Goal: Task Accomplishment & Management: Complete application form

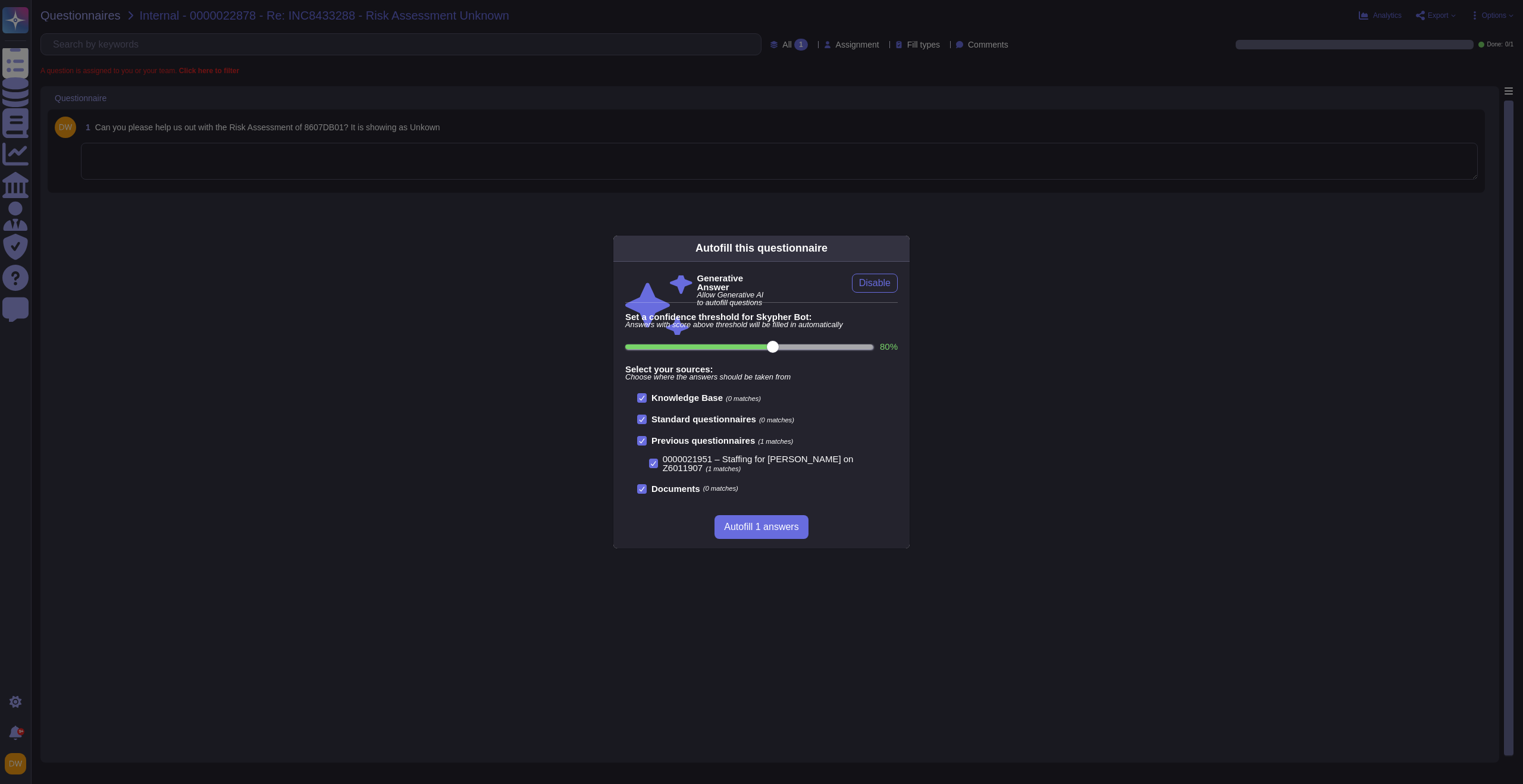
click at [323, 170] on div "Autofill this questionnaire Generative Answer Allow Generative AI to autofill q…" at bounding box center [762, 392] width 1523 height 784
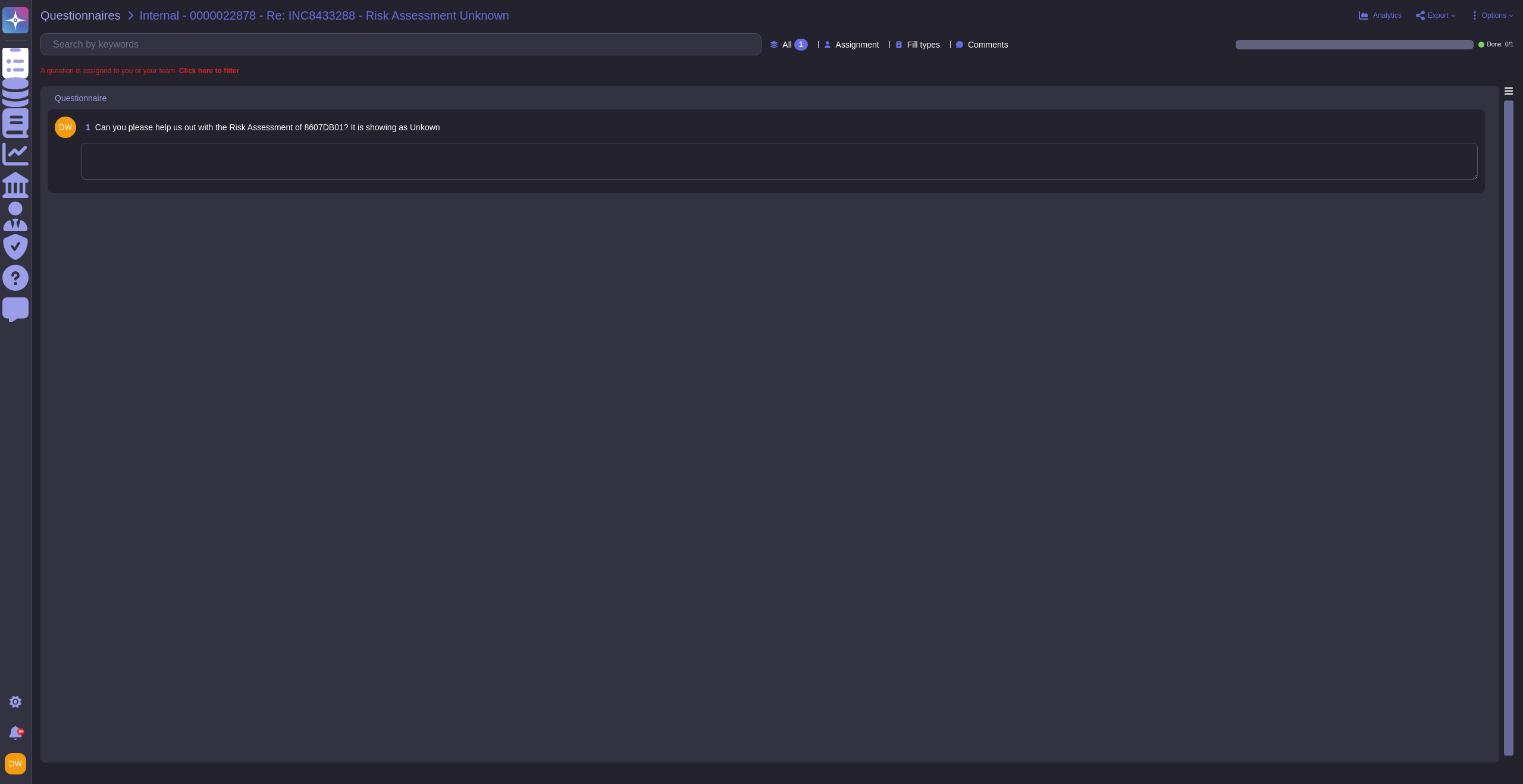
click at [337, 161] on textarea at bounding box center [779, 161] width 1397 height 37
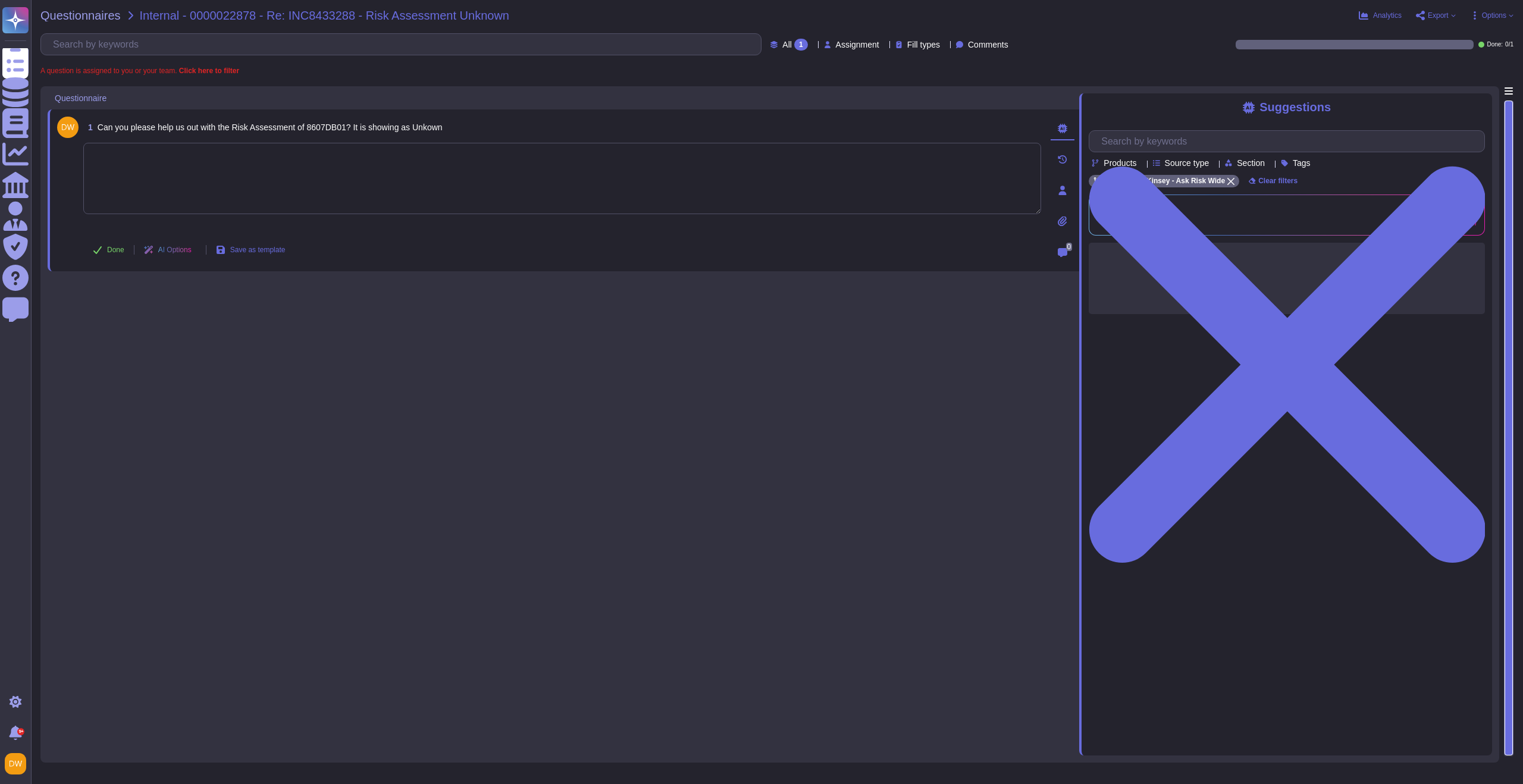
paste textarea "We have verified in the Engage portal and confirmed that the Risk Assessment ha…"
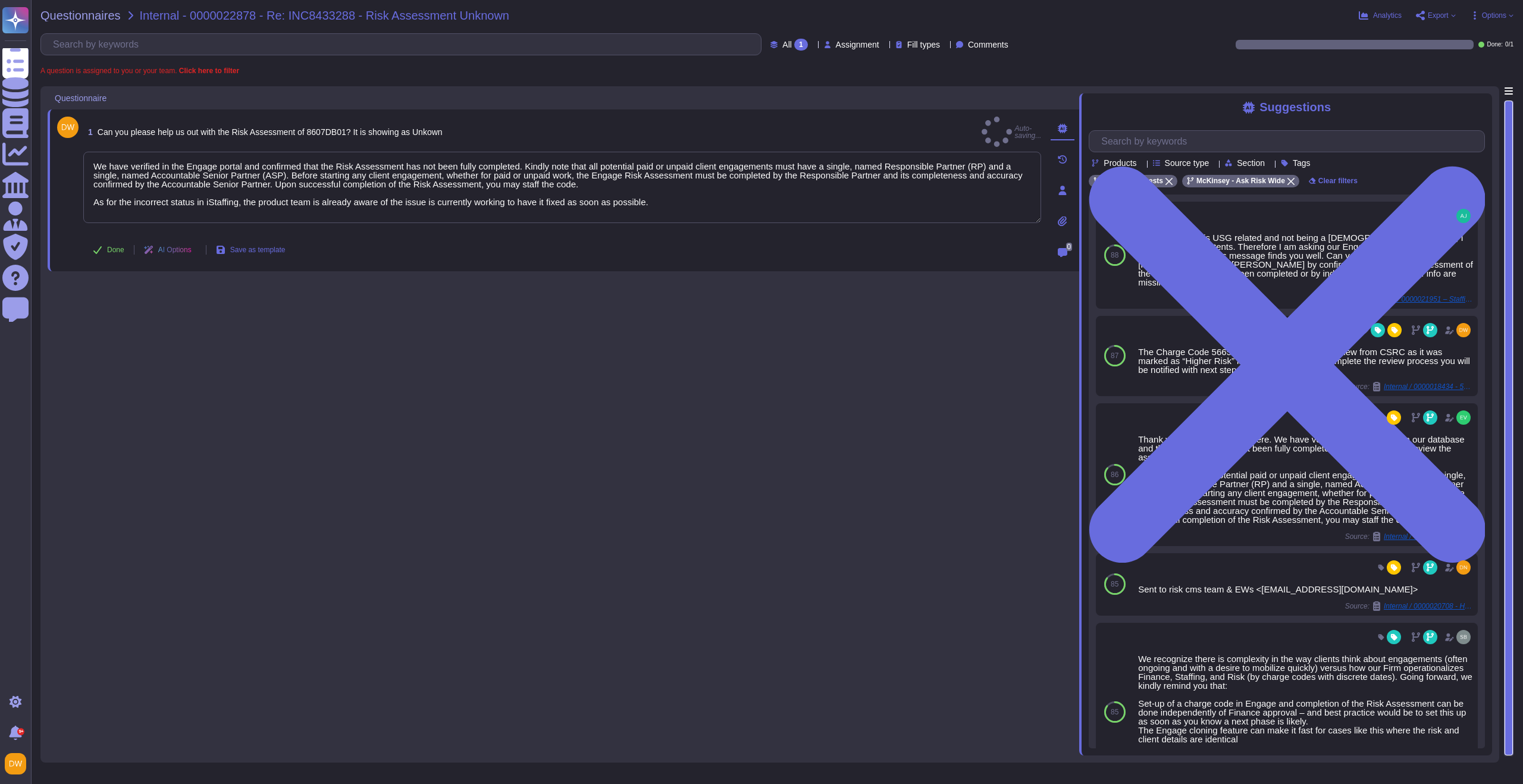
type textarea "We have verified in the Engage portal and confirmed that the Risk Assessment ha…"
click at [335, 131] on span "Can you please help us out with the Risk Assessment of 8607DB01? It is showing …" at bounding box center [270, 131] width 345 height 9
click at [335, 131] on body "Questionnaires Knowledge Base Documents Analytics CAIQ / SIG Admin Trust Center…" at bounding box center [762, 392] width 1523 height 784
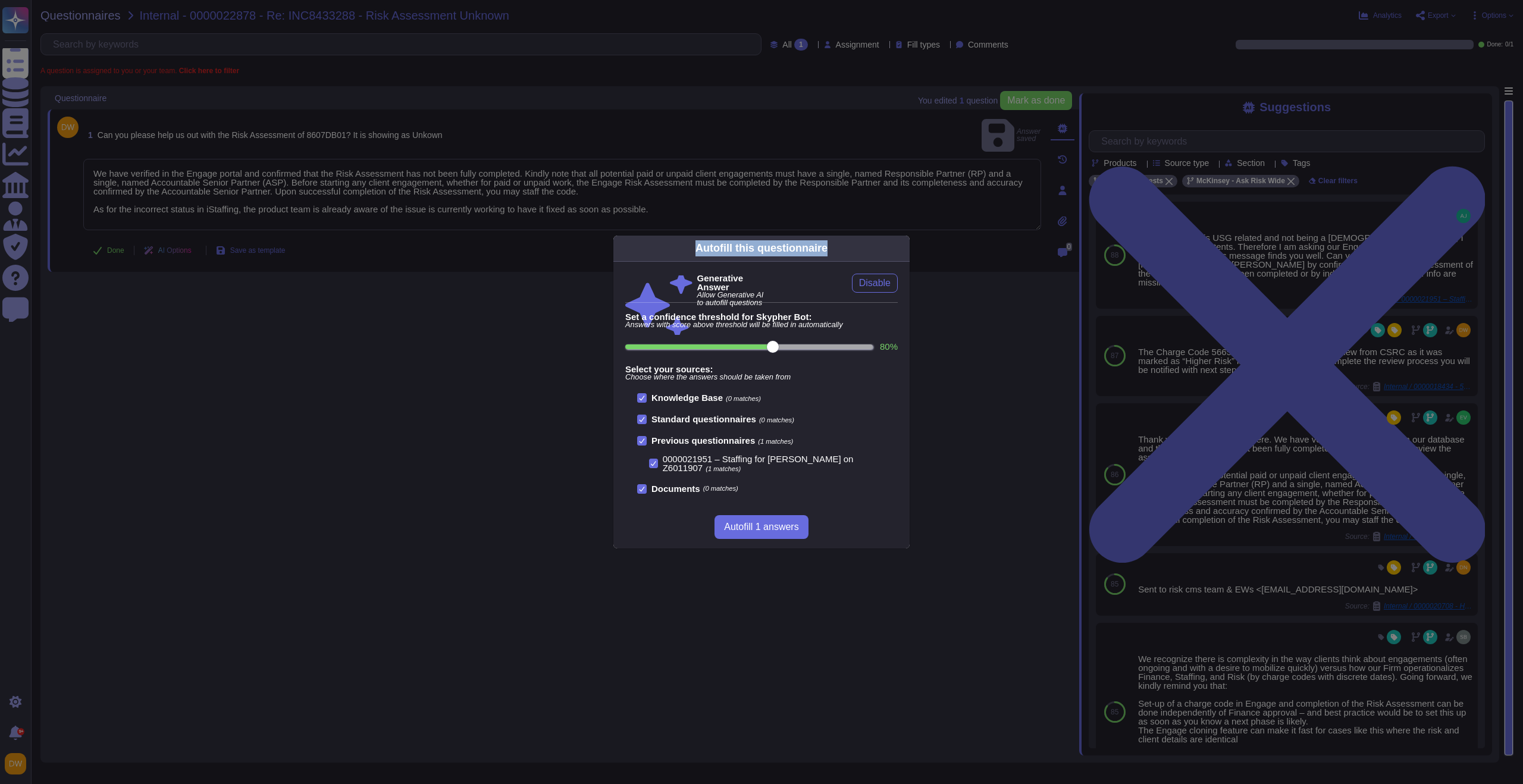
drag, startPoint x: 352, startPoint y: 247, endPoint x: 356, endPoint y: 258, distance: 11.7
click at [356, 258] on div "Autofill this questionnaire Generative Answer Allow Generative AI to autofill q…" at bounding box center [762, 392] width 1523 height 784
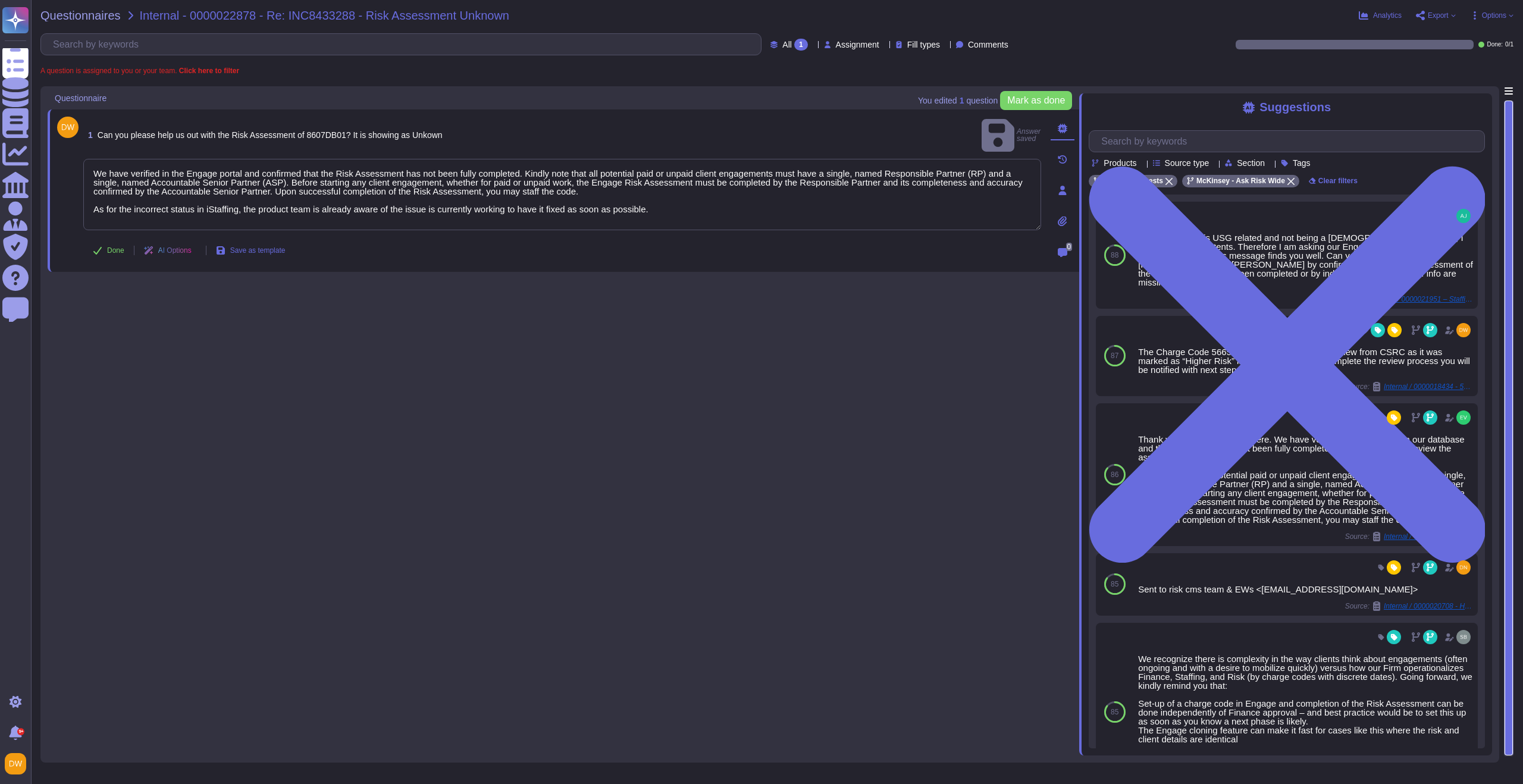
click at [342, 133] on span "1 Can you please help us out with the Risk Assessment of 8607DB01? It is showin…" at bounding box center [263, 135] width 359 height 21
click at [342, 130] on span "Can you please help us out with the Risk Assessment of 8607DB01? It is showing …" at bounding box center [270, 134] width 345 height 9
copy span "8607DB01"
click at [325, 315] on div "1 Can you please help us out with the Risk Assessment of 8607DB01? It is showin…" at bounding box center [563, 420] width 1031 height 669
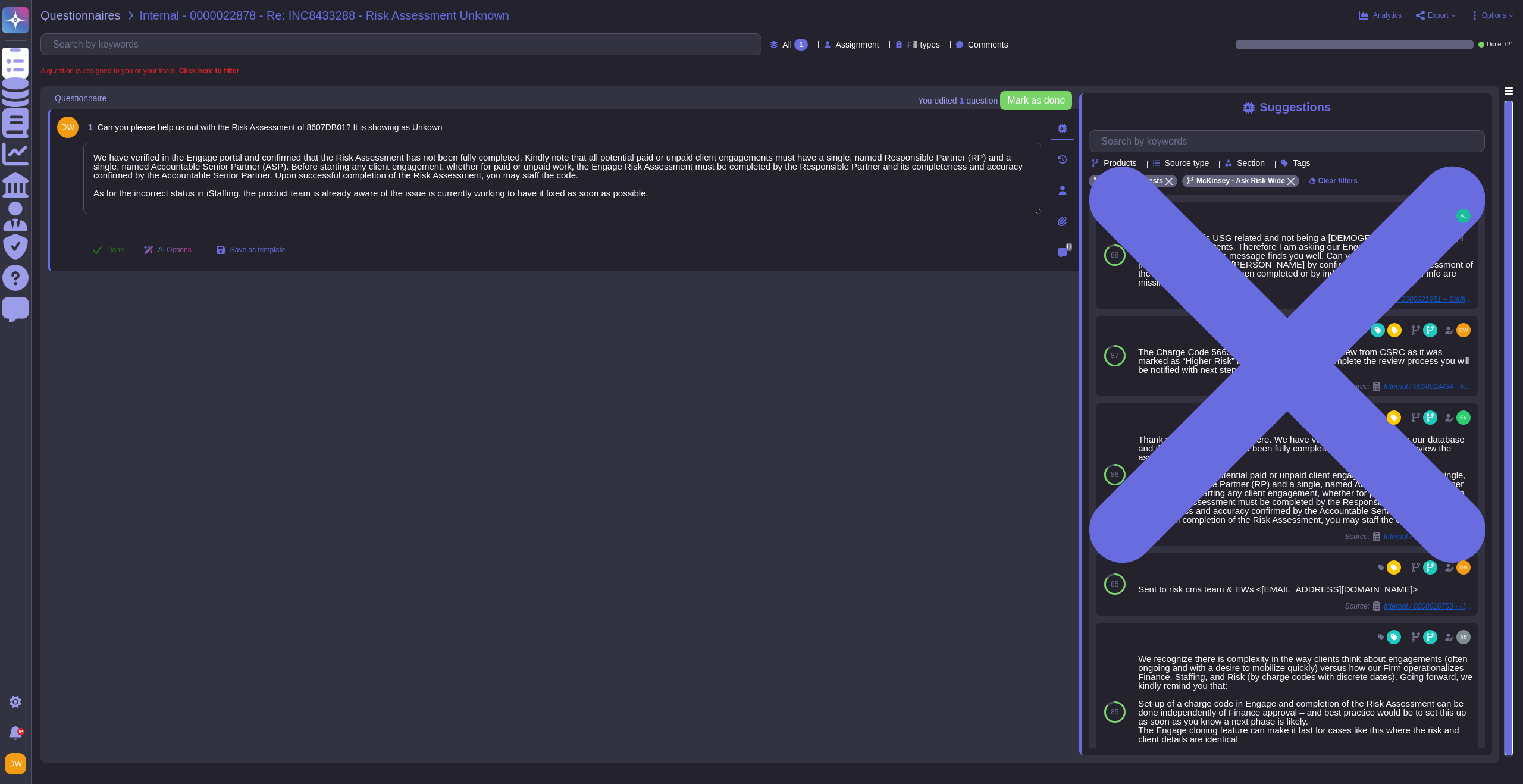
click at [112, 251] on span "Done" at bounding box center [116, 250] width 17 height 7
click at [86, 15] on span "Questionnaires" at bounding box center [80, 15] width 80 height 12
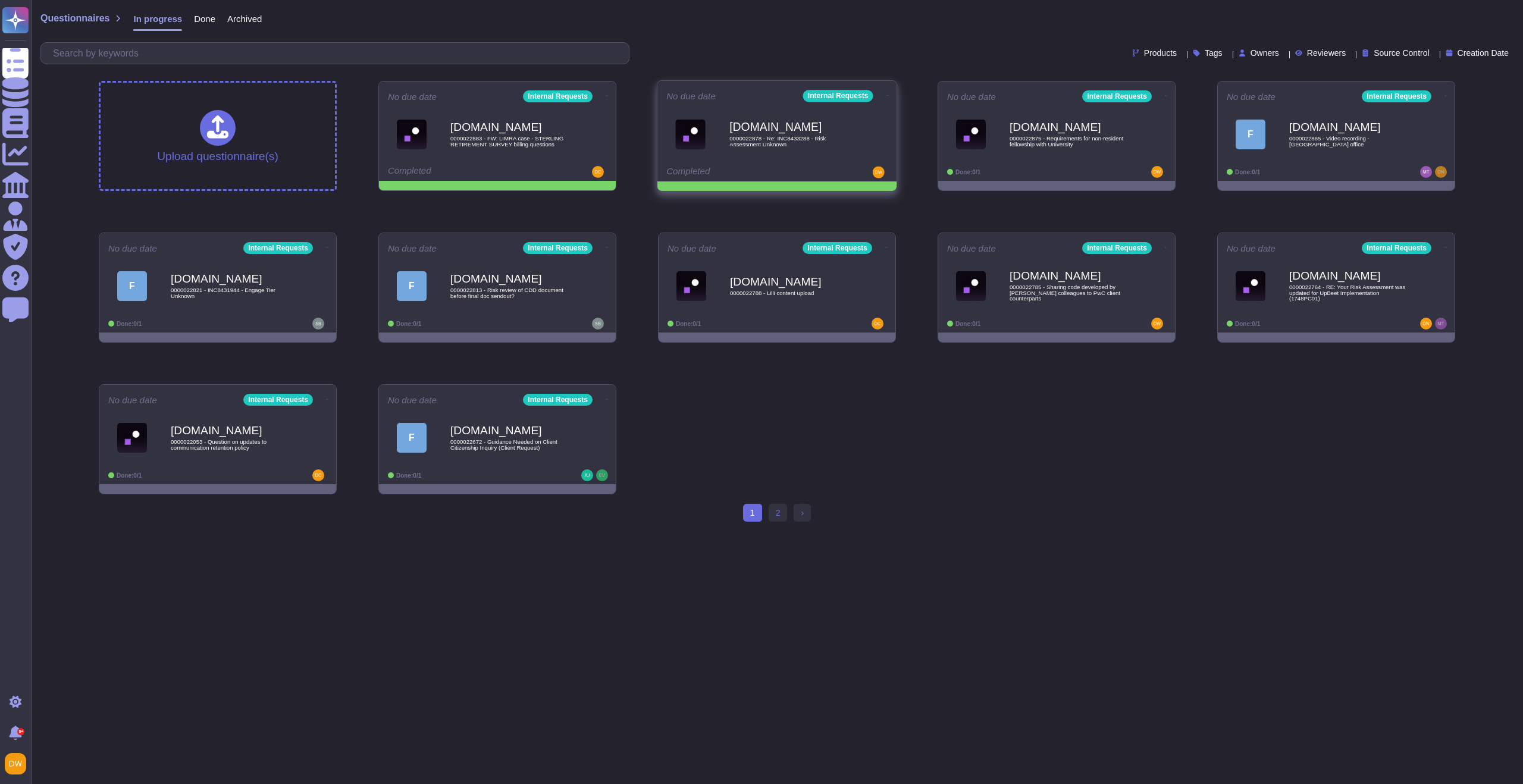
drag, startPoint x: 849, startPoint y: 136, endPoint x: 851, endPoint y: 143, distance: 7.3
click at [848, 141] on span "0000022878 - Re: INC8433288 - Risk Assessment Unknown" at bounding box center [789, 141] width 120 height 11
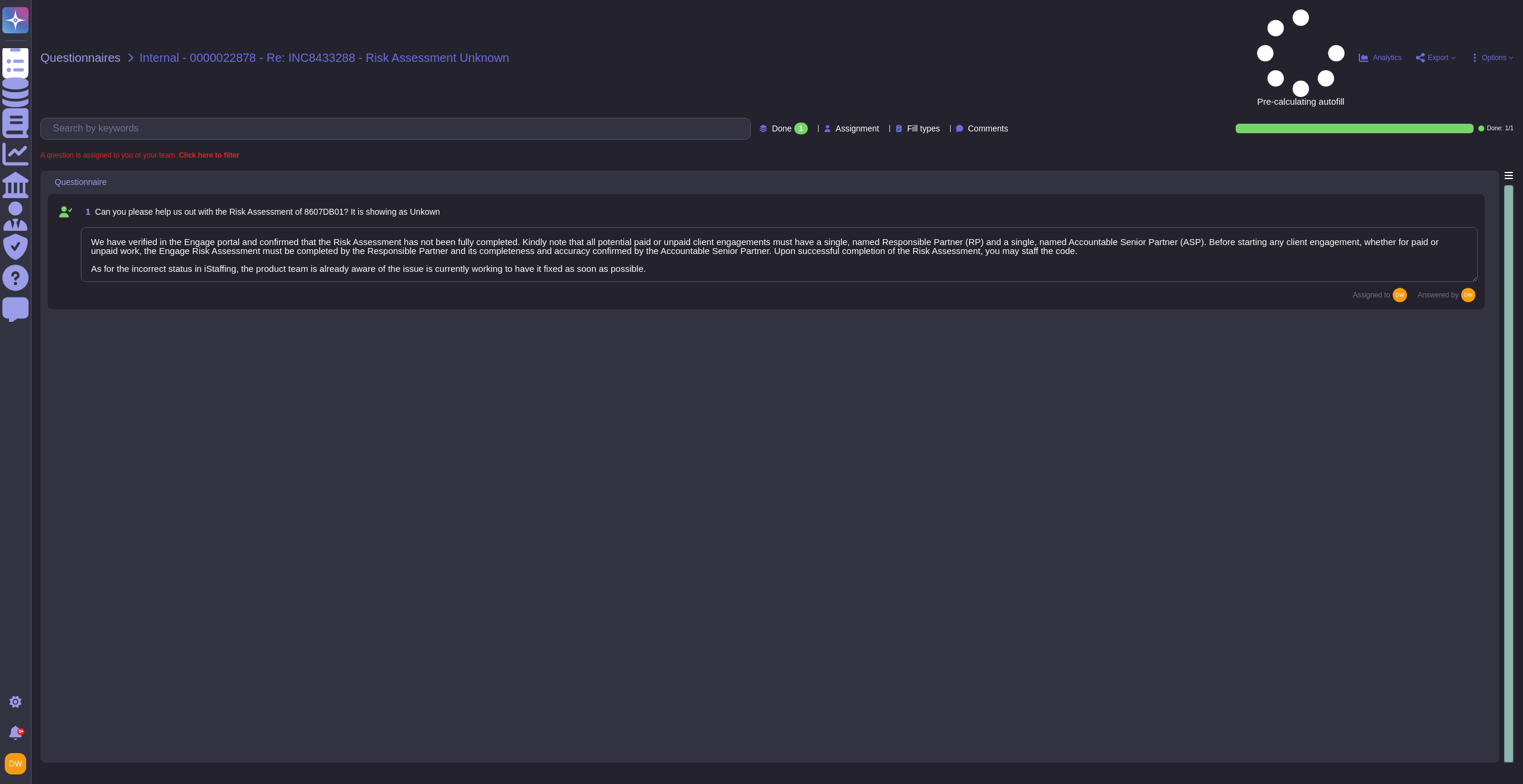
type textarea "We have verified in the Engage portal and confirmed that the Risk Assessment ha…"
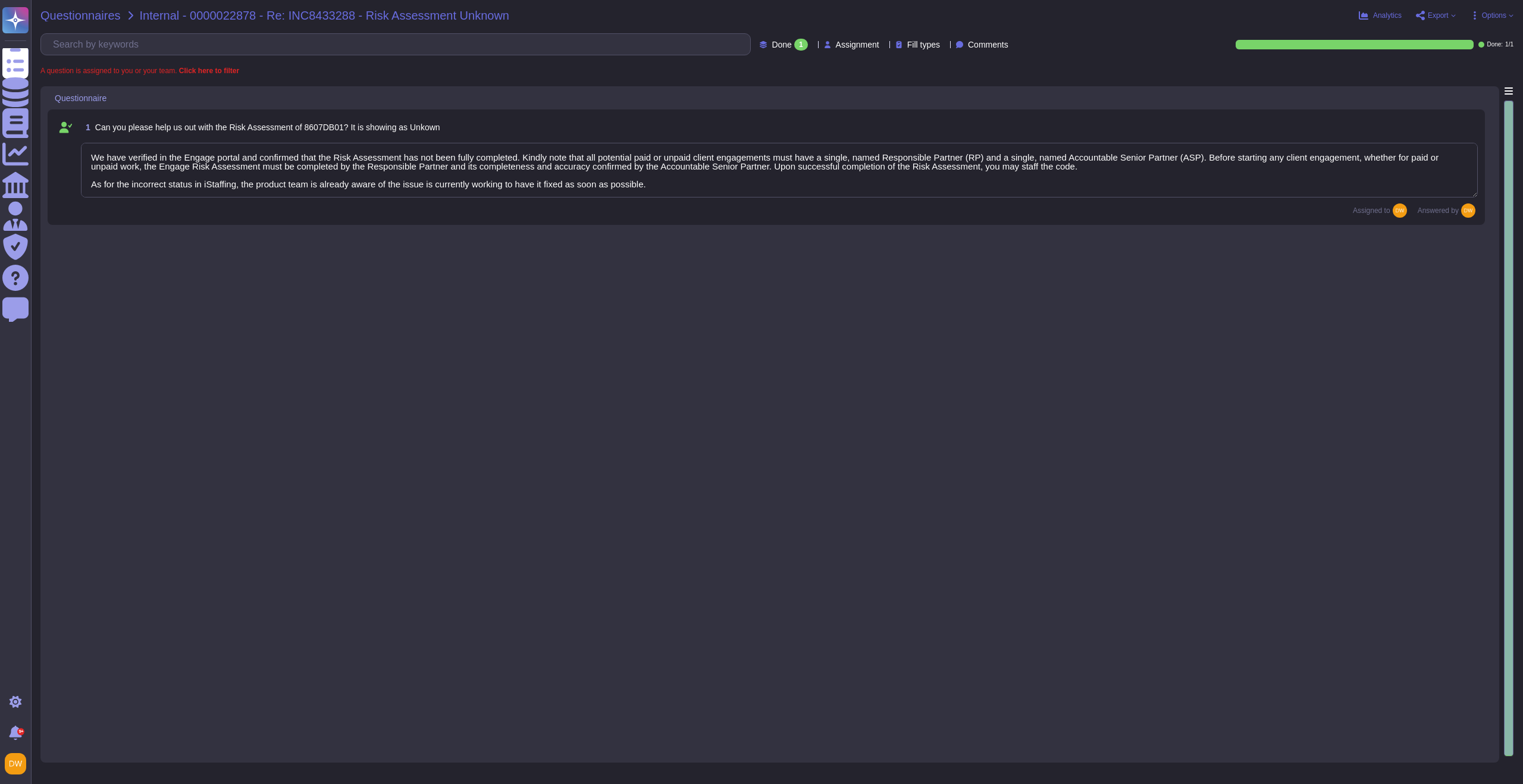
click at [87, 18] on span "Questionnaires" at bounding box center [80, 15] width 80 height 12
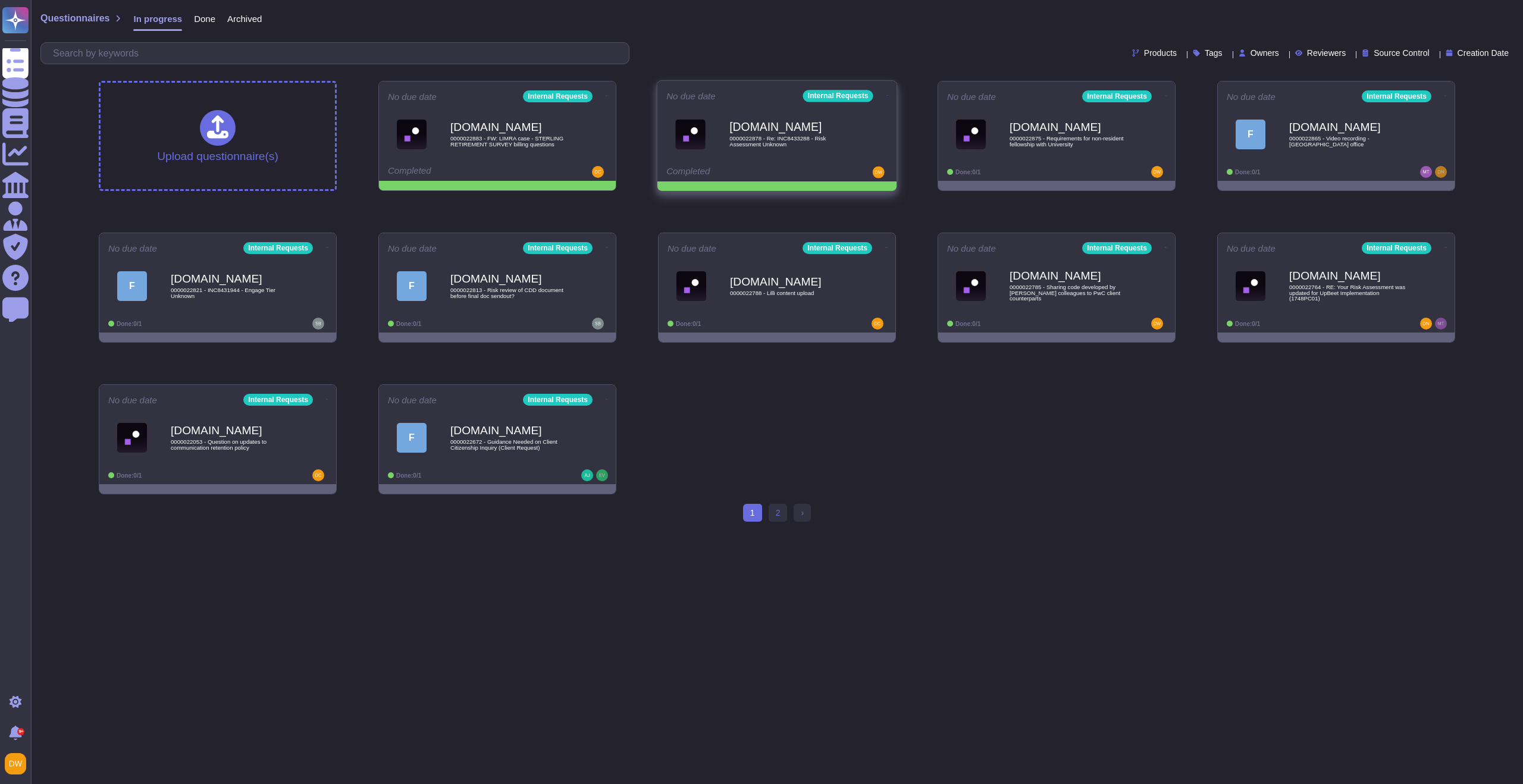
click at [887, 94] on icon at bounding box center [887, 95] width 2 height 3
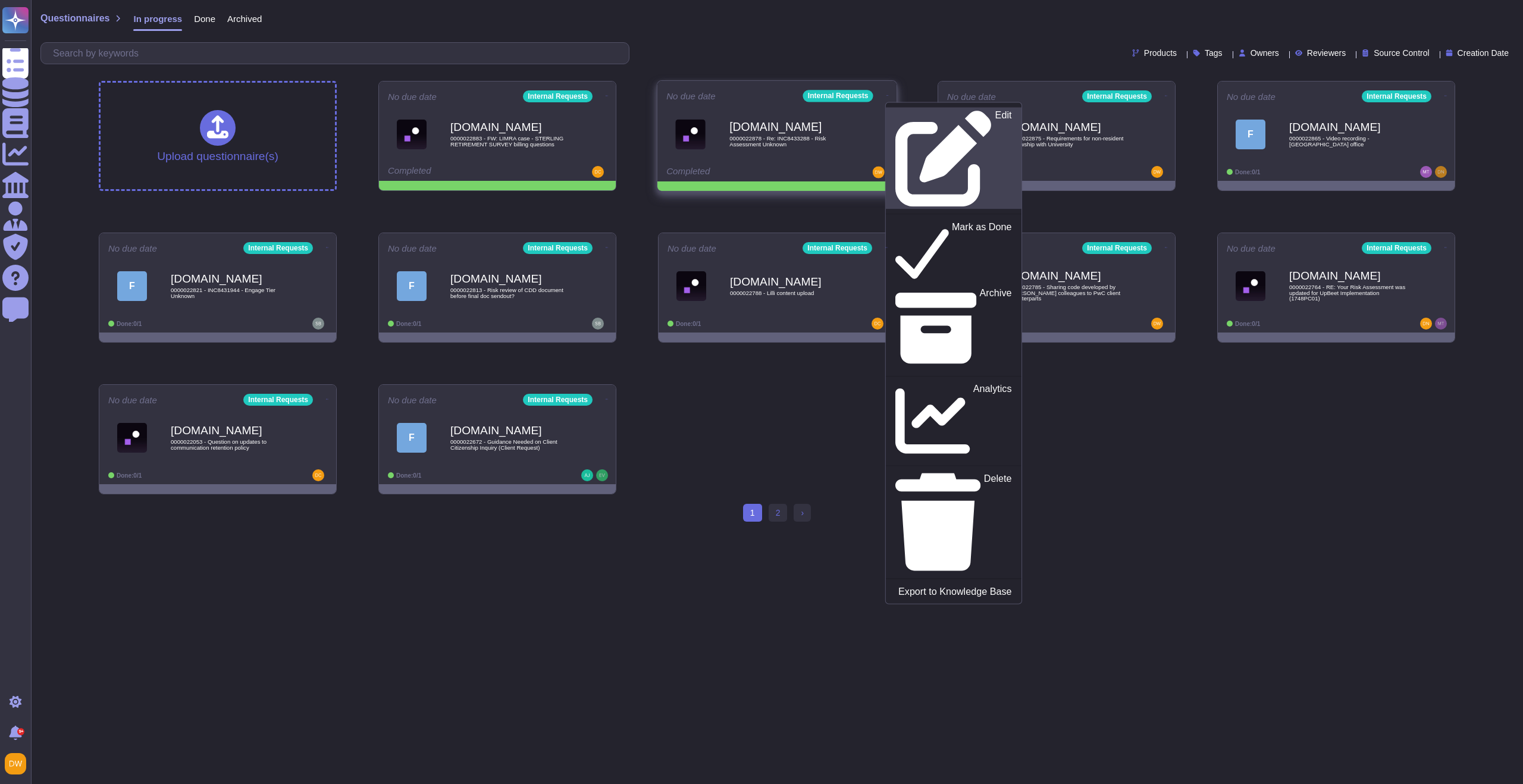
click at [896, 111] on icon at bounding box center [944, 158] width 97 height 97
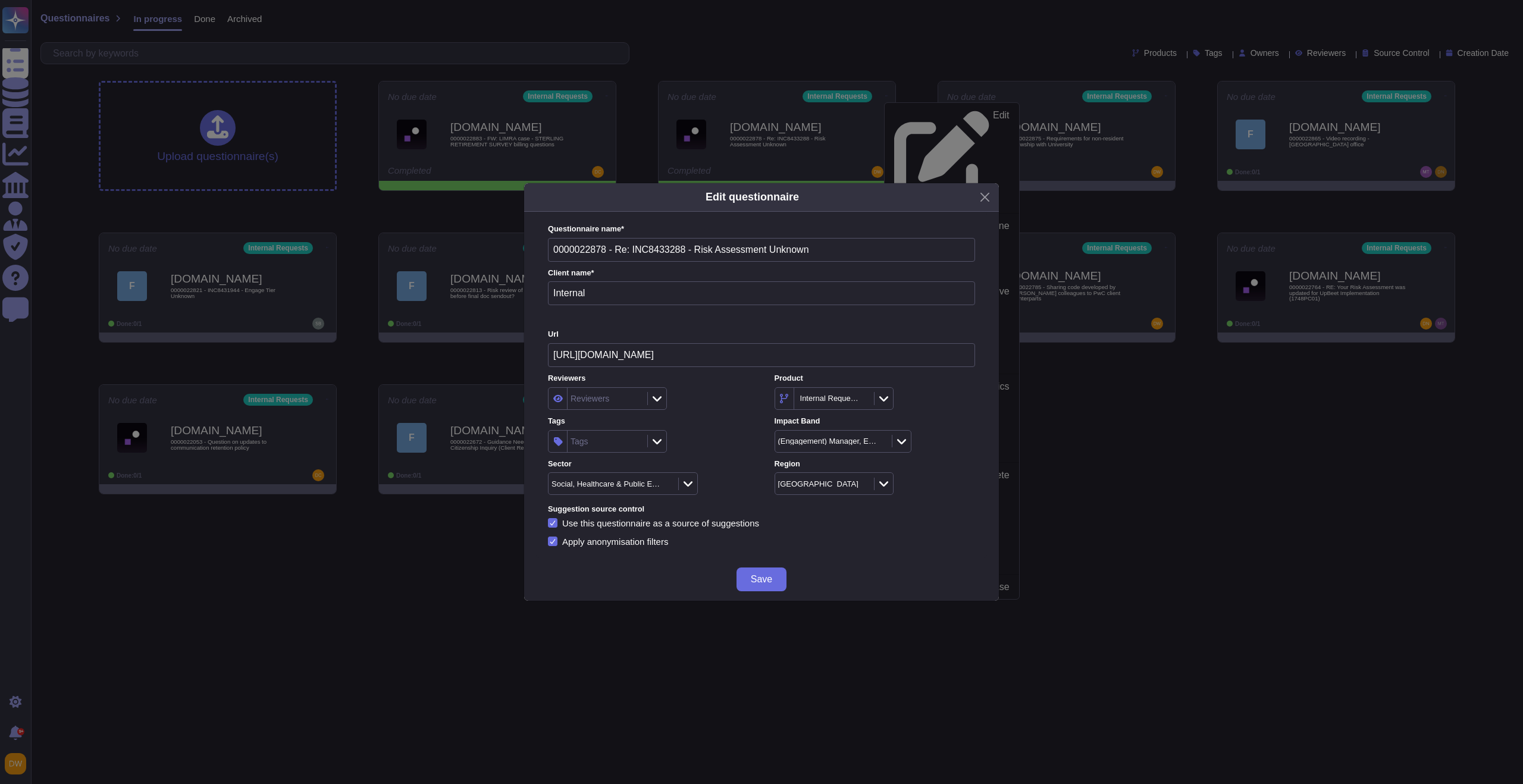
click at [625, 440] on div "Tags" at bounding box center [606, 441] width 77 height 21
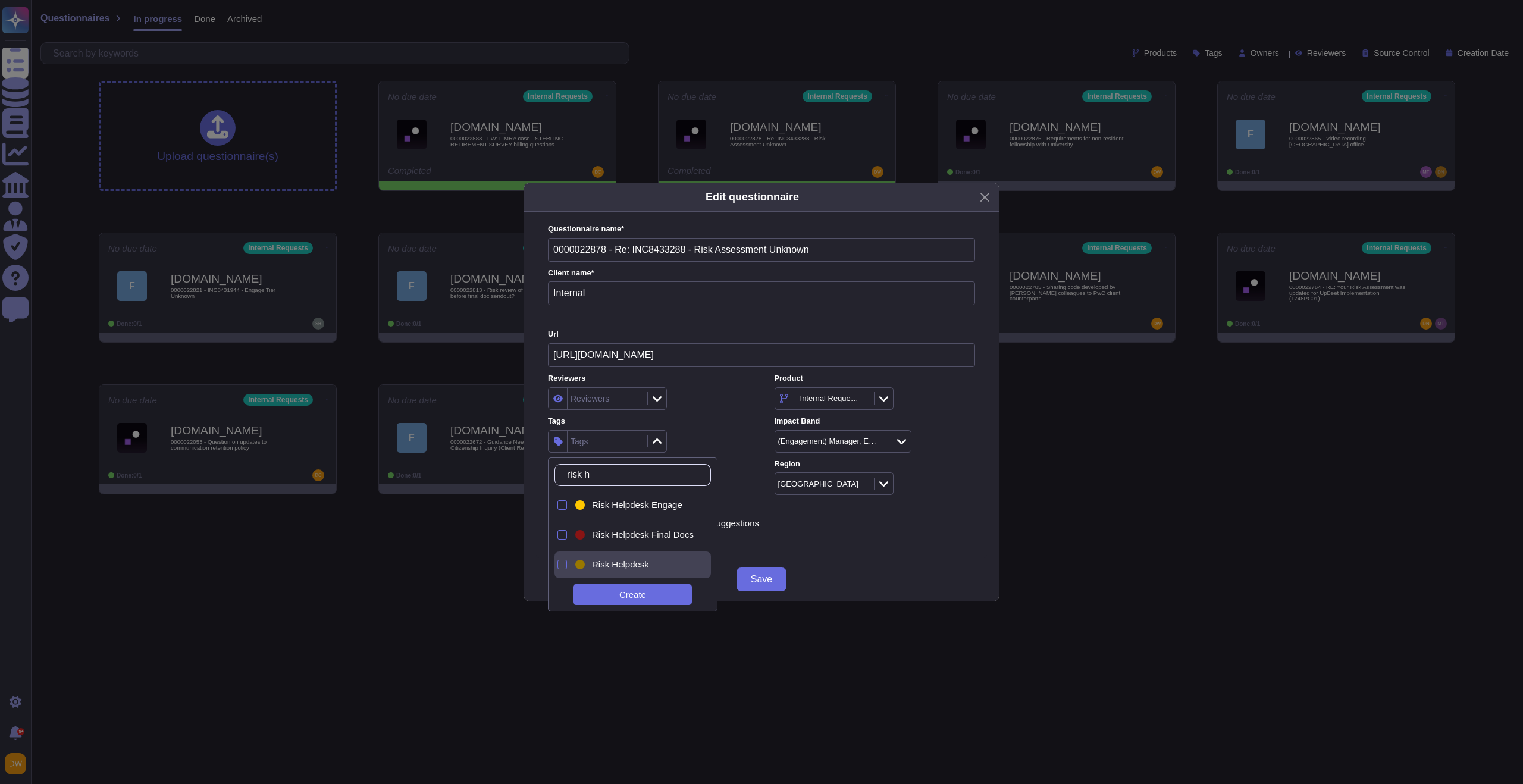
click at [656, 570] on div "Risk Helpdesk" at bounding box center [642, 564] width 102 height 11
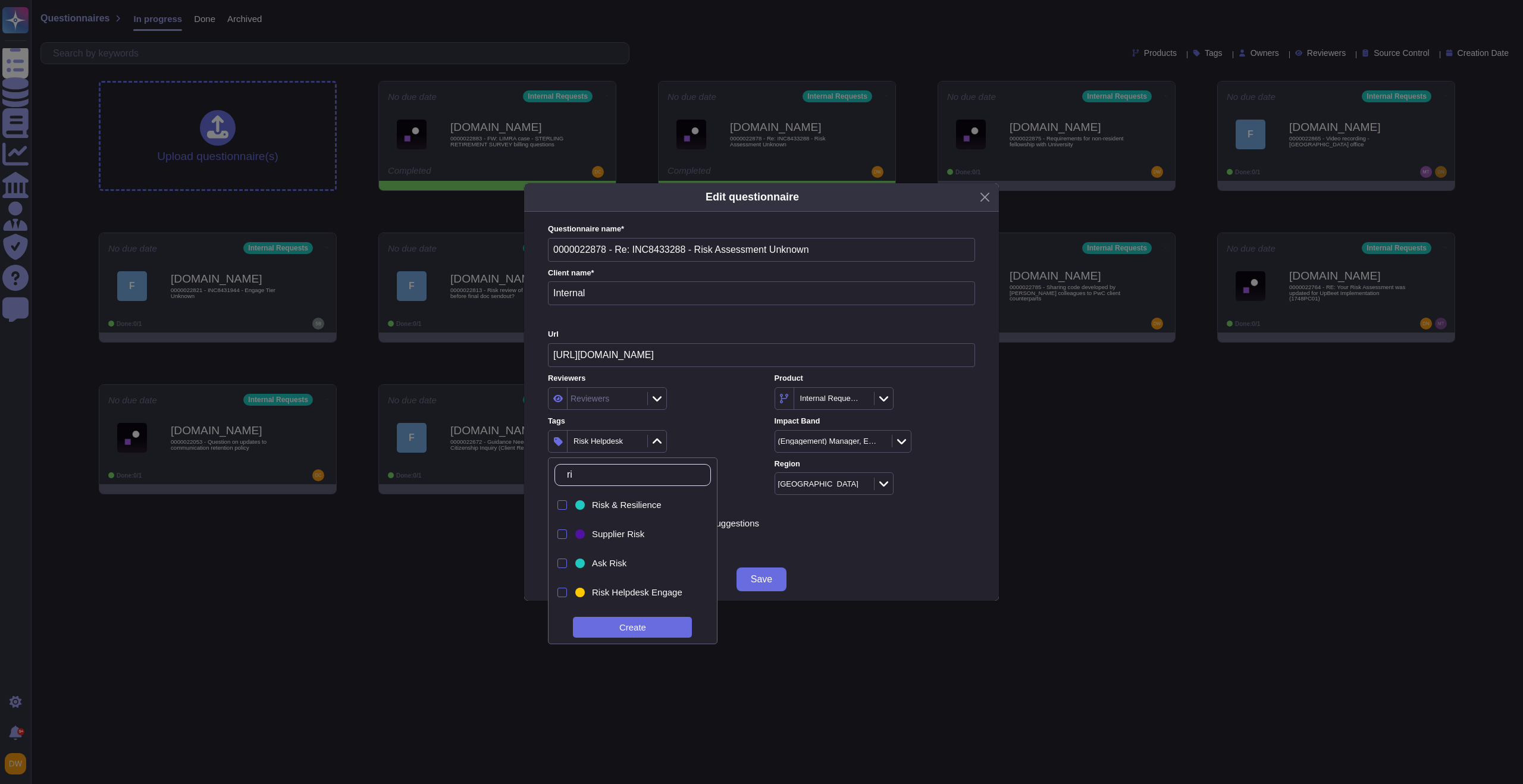
type input "r"
type input "enga"
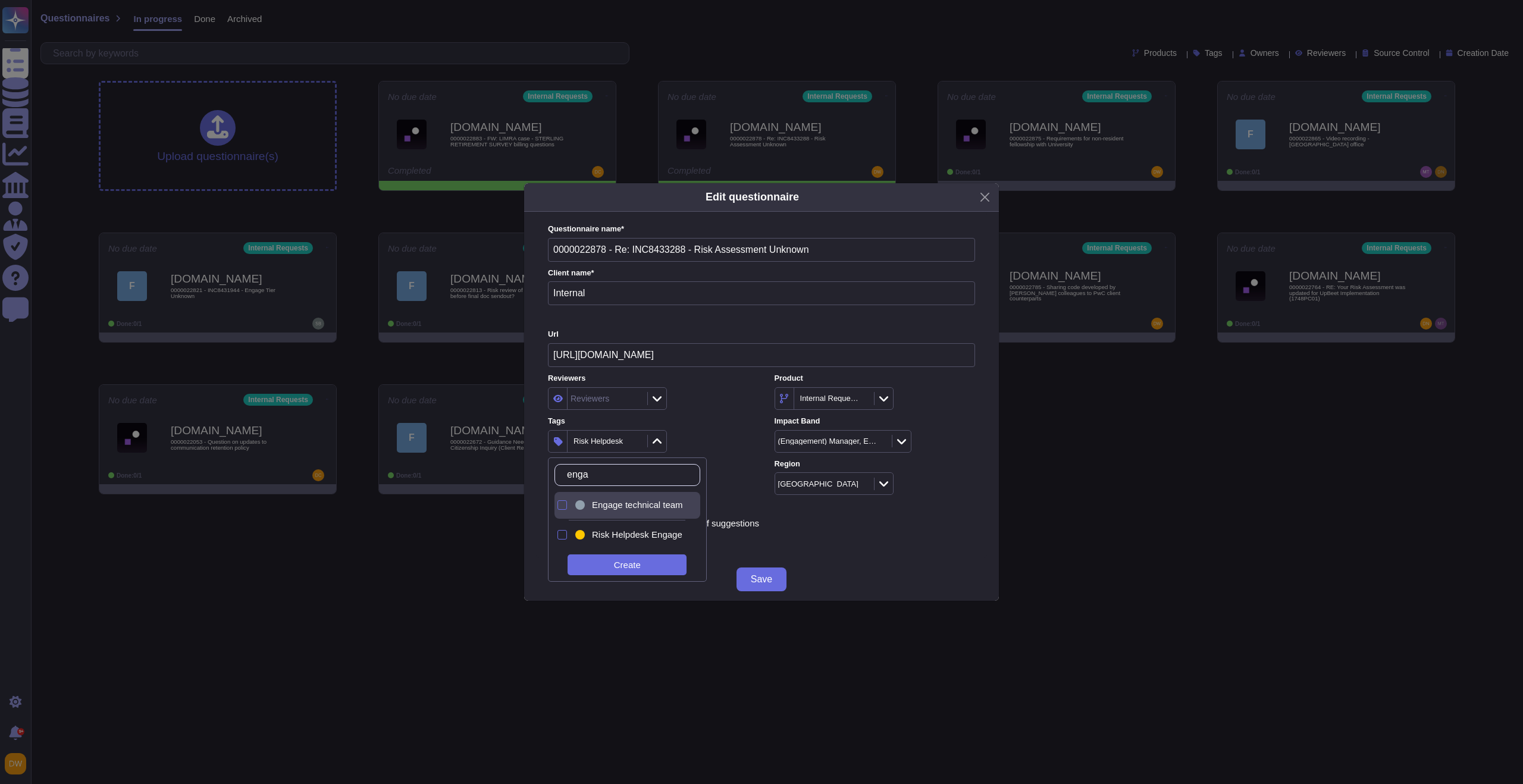
click at [632, 504] on span "Engage technical team" at bounding box center [637, 505] width 91 height 11
click at [703, 433] on div "2 items selected" at bounding box center [648, 442] width 200 height 23
click at [749, 581] on button "Save" at bounding box center [762, 579] width 50 height 24
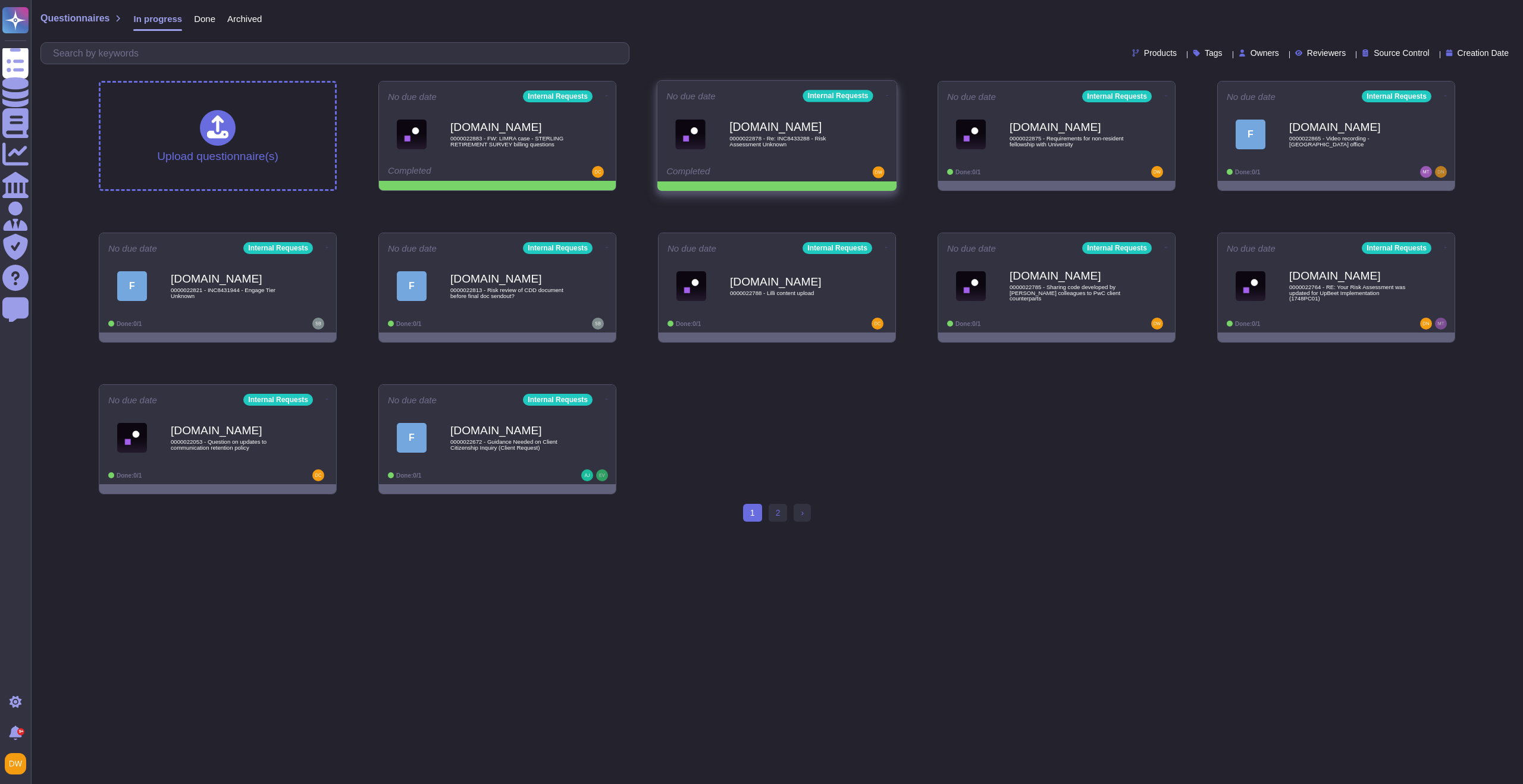
click at [887, 94] on icon at bounding box center [887, 95] width 2 height 3
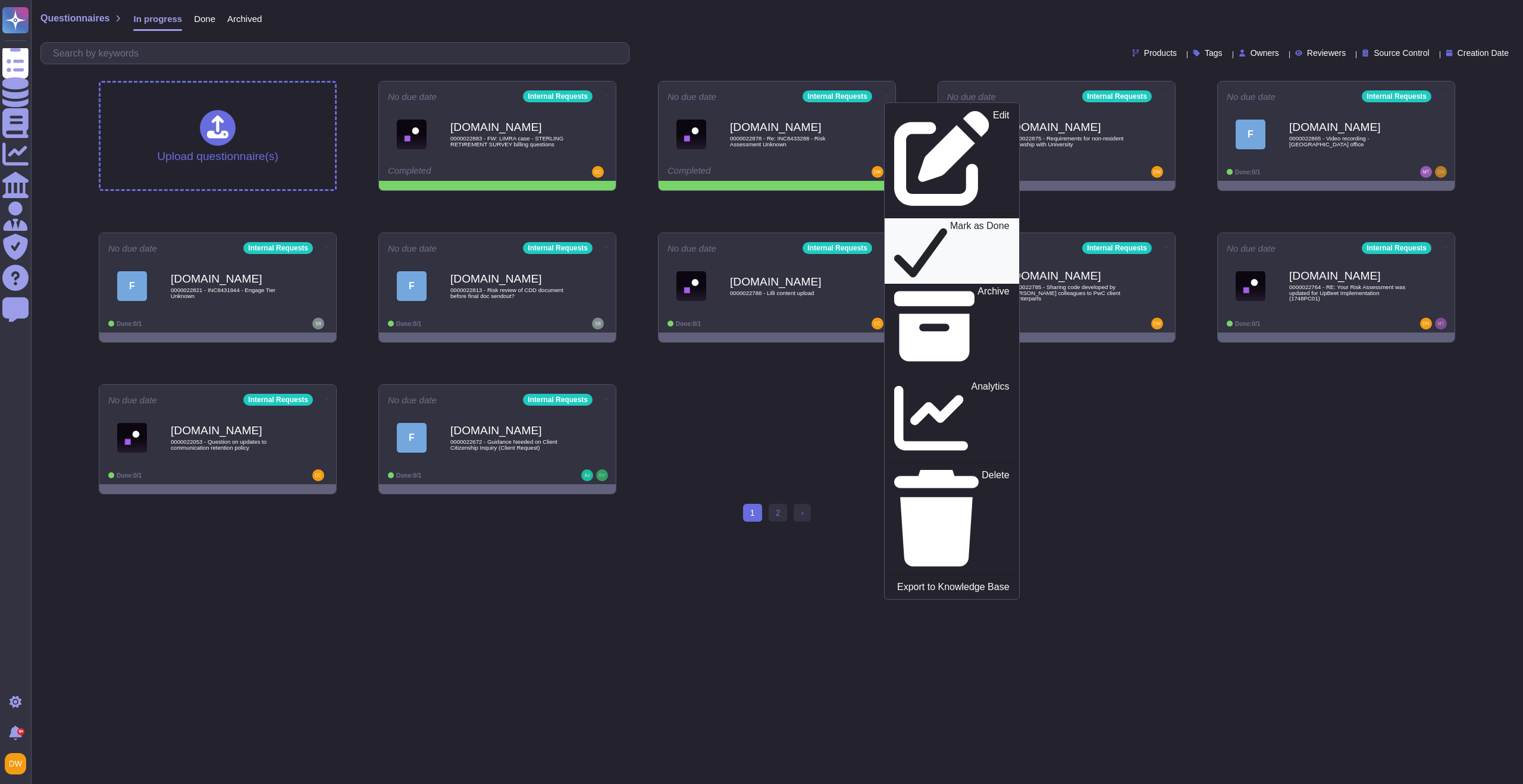
click at [950, 222] on p "Mark as Done" at bounding box center [980, 251] width 60 height 60
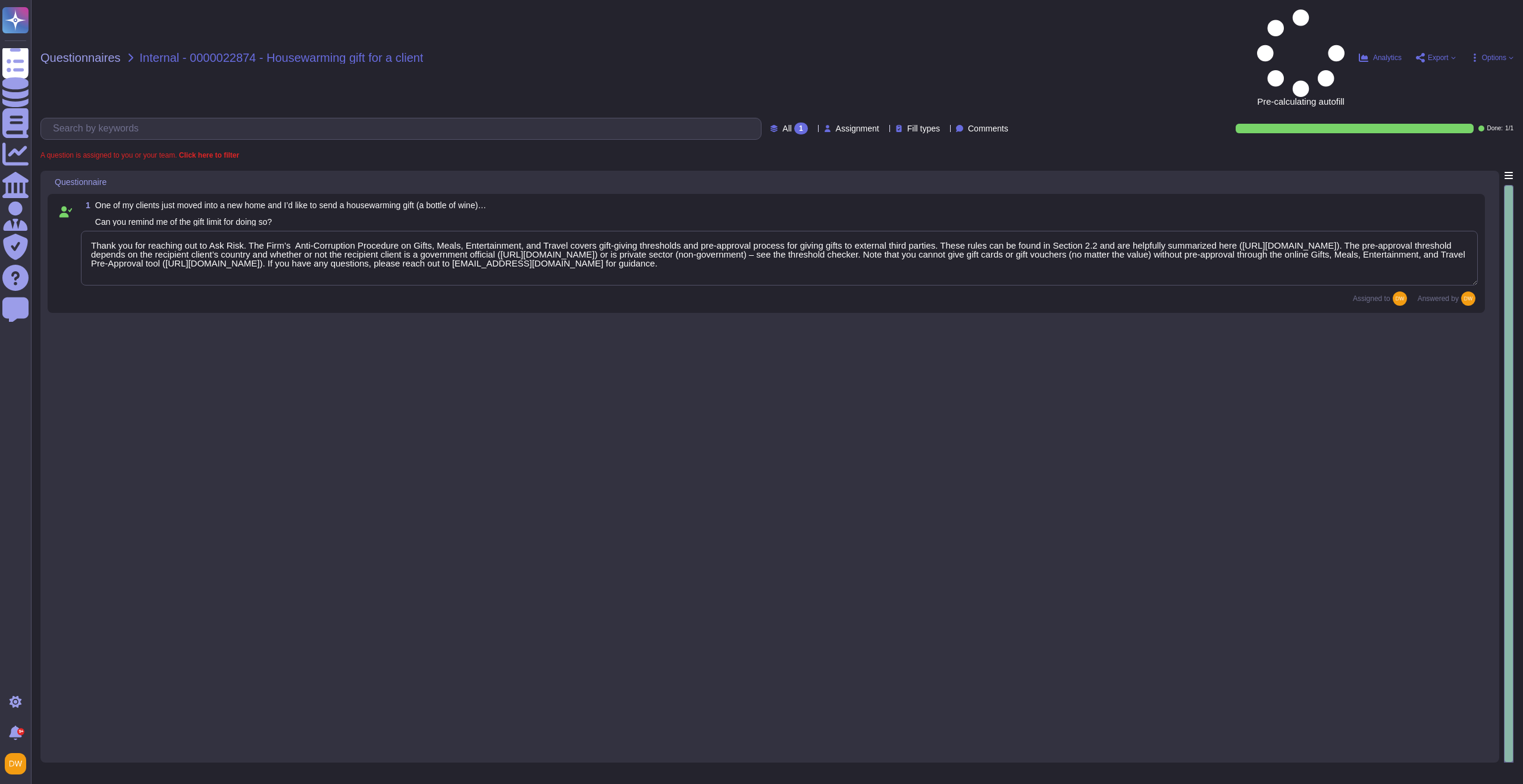
type textarea "Thank you for reaching out to Ask Risk. The Firm’s Anti-Corruption Procedure on…"
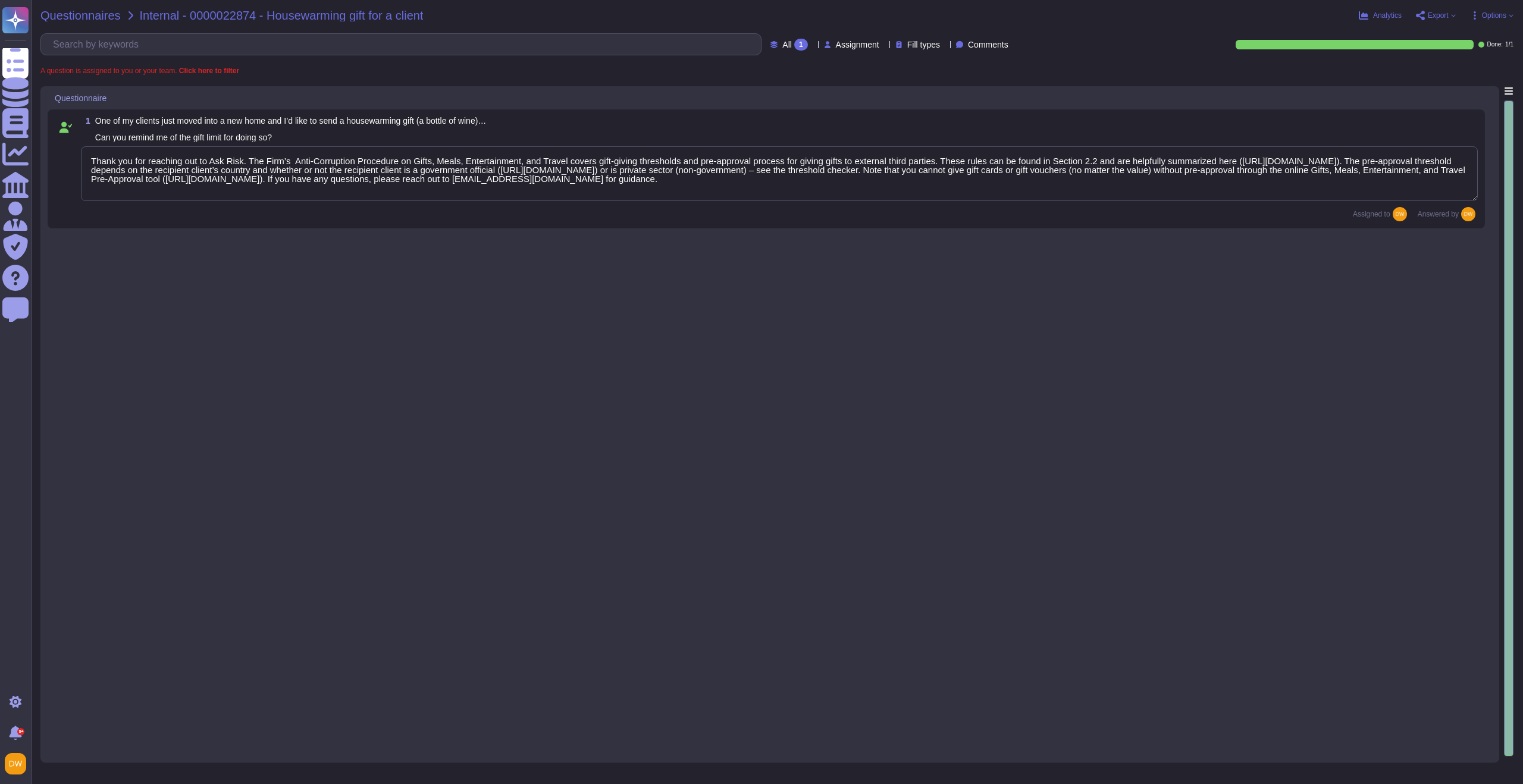
click at [77, 18] on span "Questionnaires" at bounding box center [80, 15] width 80 height 12
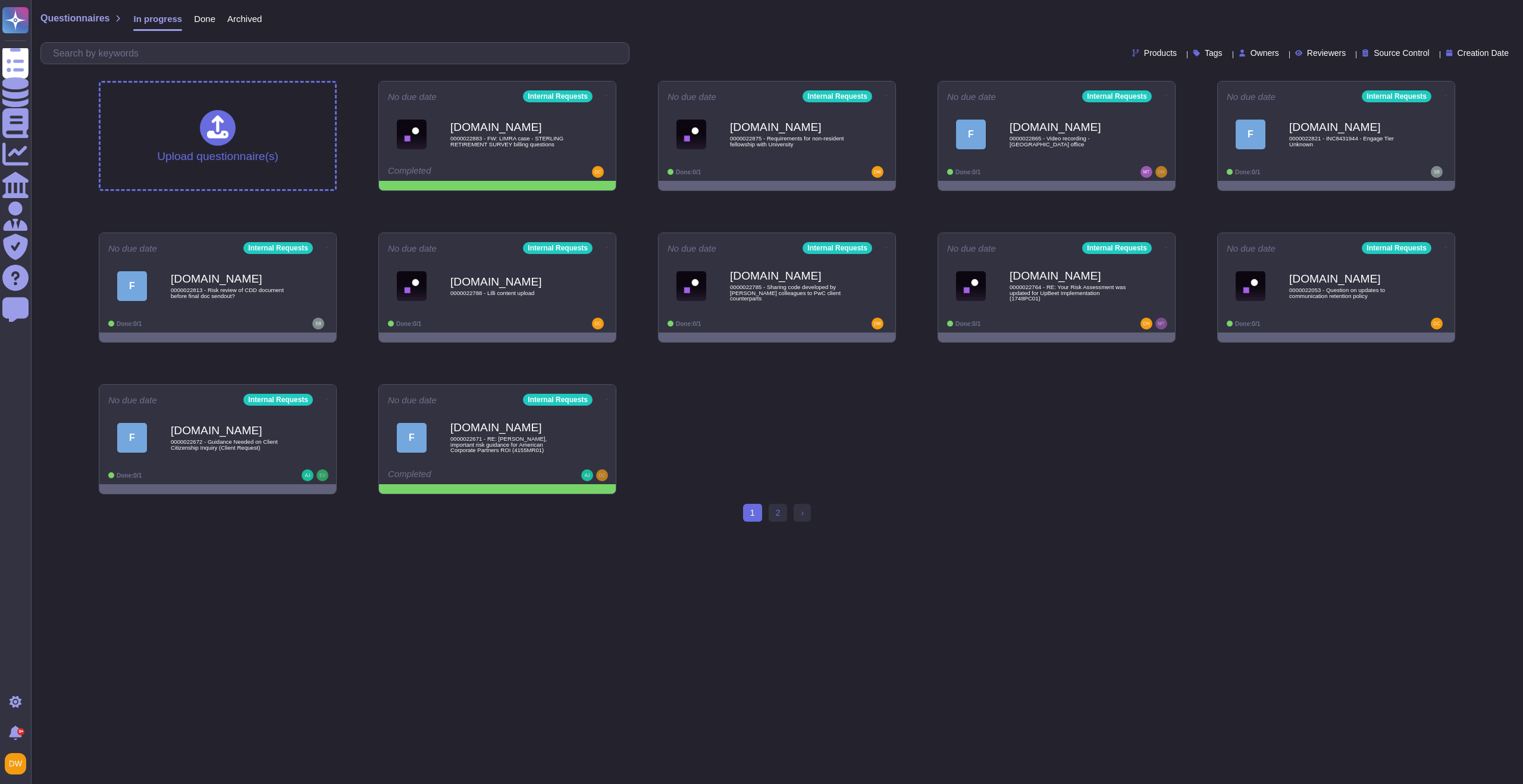
click at [914, 203] on div "Upload questionnaire(s) No due date Internal Requests [DOMAIN_NAME] 0000022883 …" at bounding box center [777, 288] width 1376 height 432
click at [636, 236] on div "Upload questionnaire(s) No due date Internal Requests [DOMAIN_NAME] 0000022883 …" at bounding box center [777, 288] width 1376 height 432
click at [617, 234] on div "No due date Internal Requests [DOMAIN_NAME] 0000022788 - Lilli content upload D…" at bounding box center [497, 283] width 239 height 101
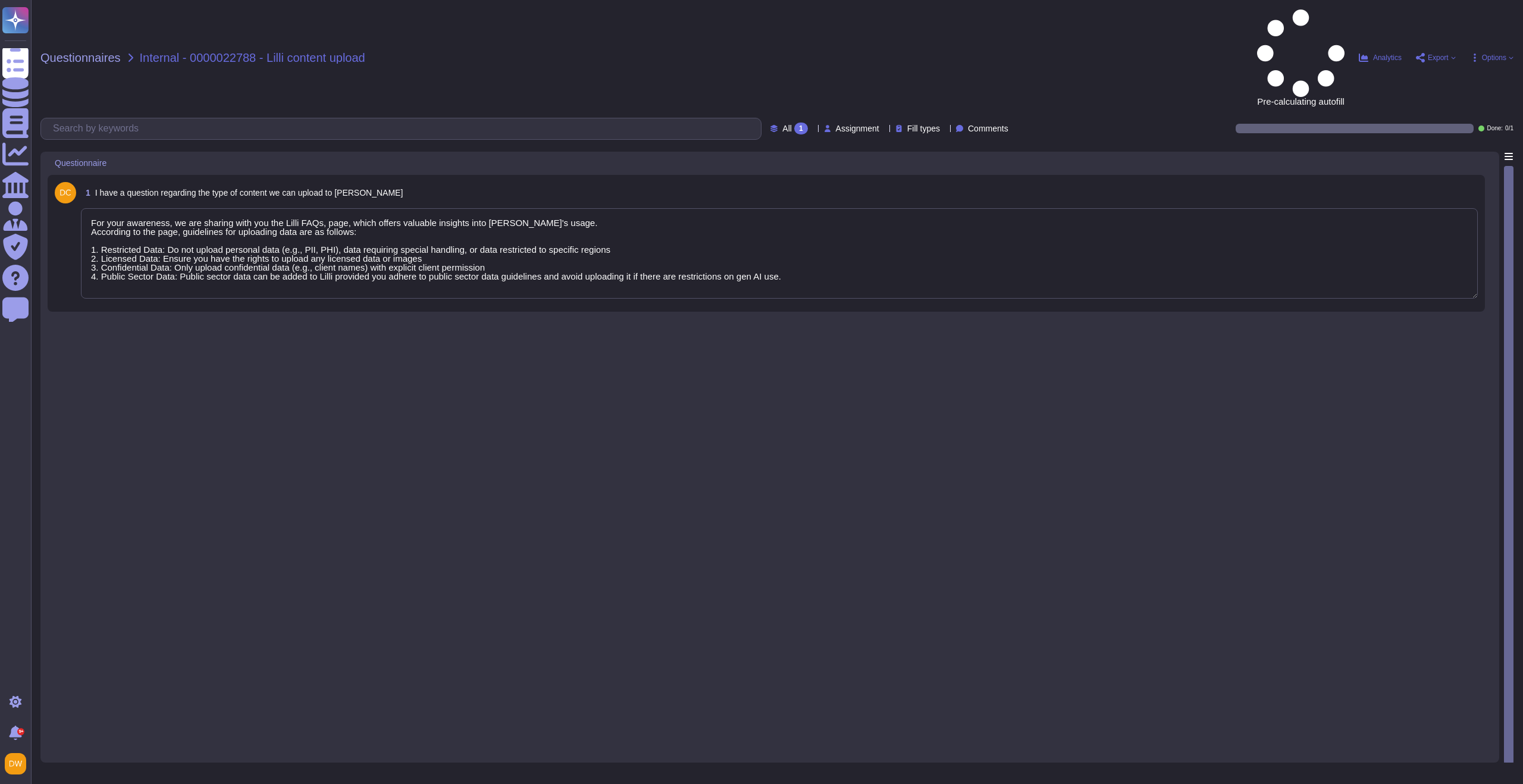
type textarea "For your awareness, we are sharing with you the Lilli FAQs, page, which offers …"
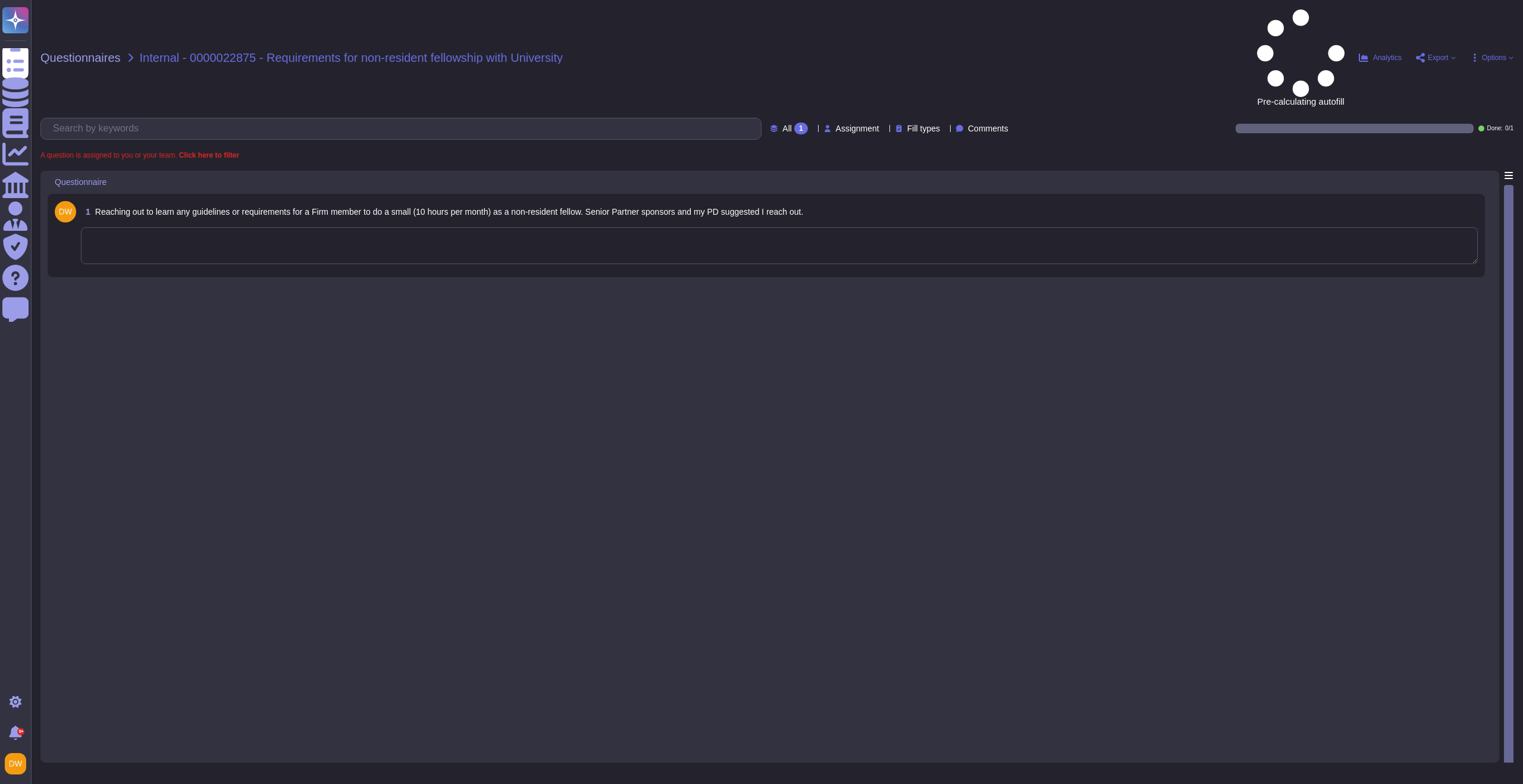
click at [295, 227] on textarea at bounding box center [779, 246] width 1397 height 37
click at [287, 227] on textarea at bounding box center [779, 246] width 1397 height 37
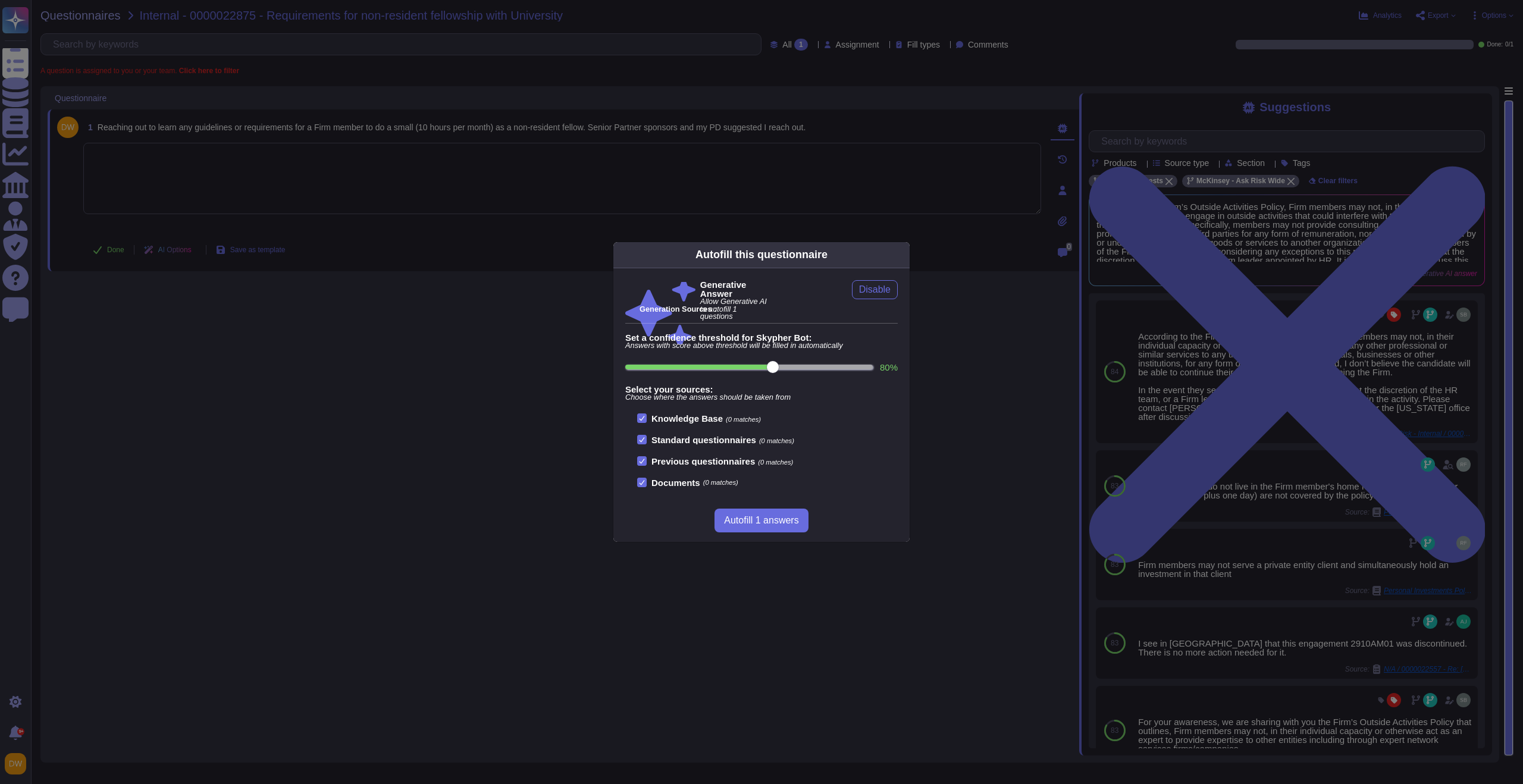
click at [909, 252] on div "Autofill this questionnaire" at bounding box center [762, 255] width 296 height 26
click at [903, 255] on icon at bounding box center [903, 255] width 0 height 0
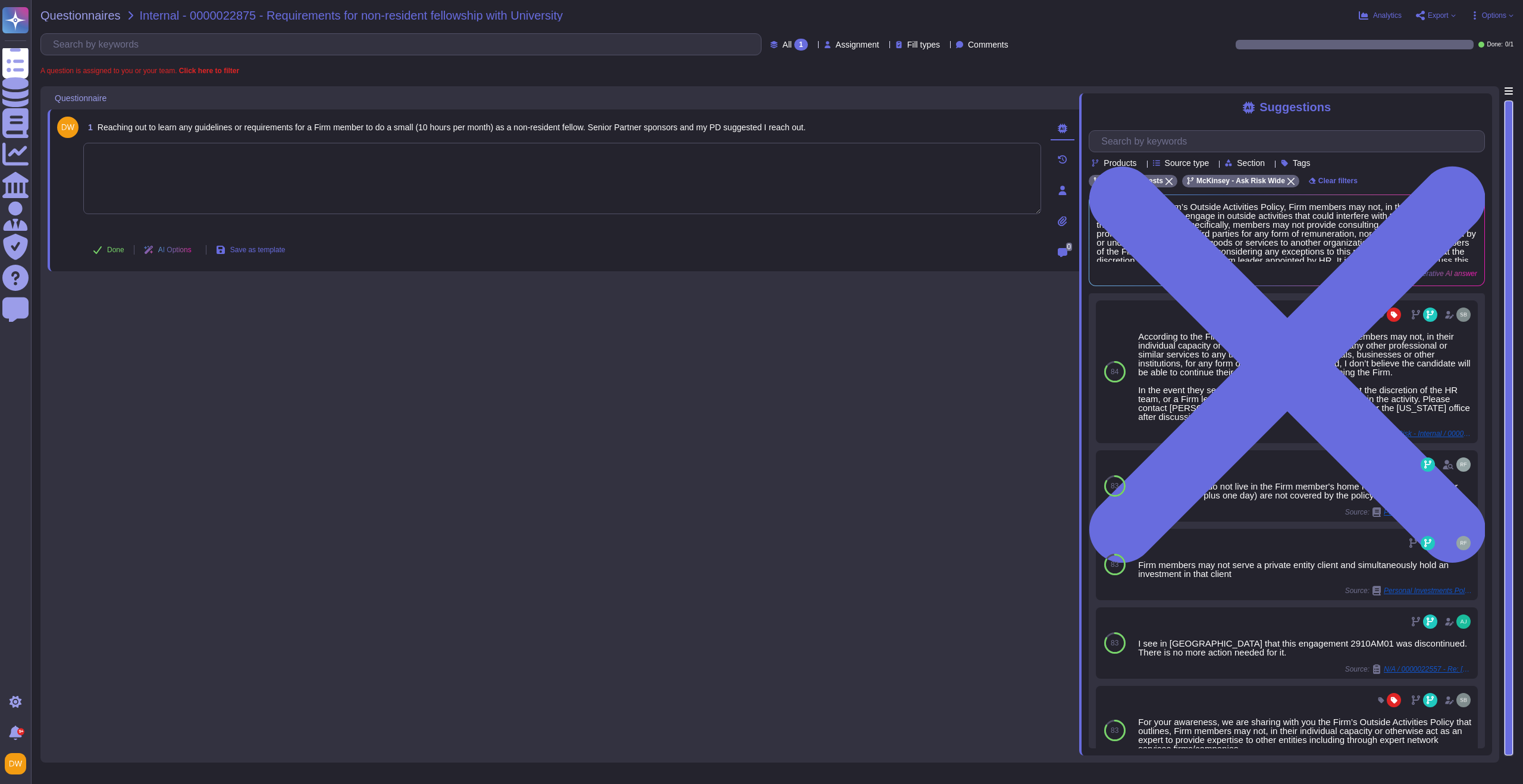
click at [587, 200] on textarea at bounding box center [562, 178] width 958 height 72
click at [418, 187] on textarea at bounding box center [562, 178] width 958 height 72
click at [319, 183] on textarea at bounding box center [562, 178] width 958 height 72
paste textarea "For your awareness, I am sharing with you our Firm’s Outside Activities Policy …"
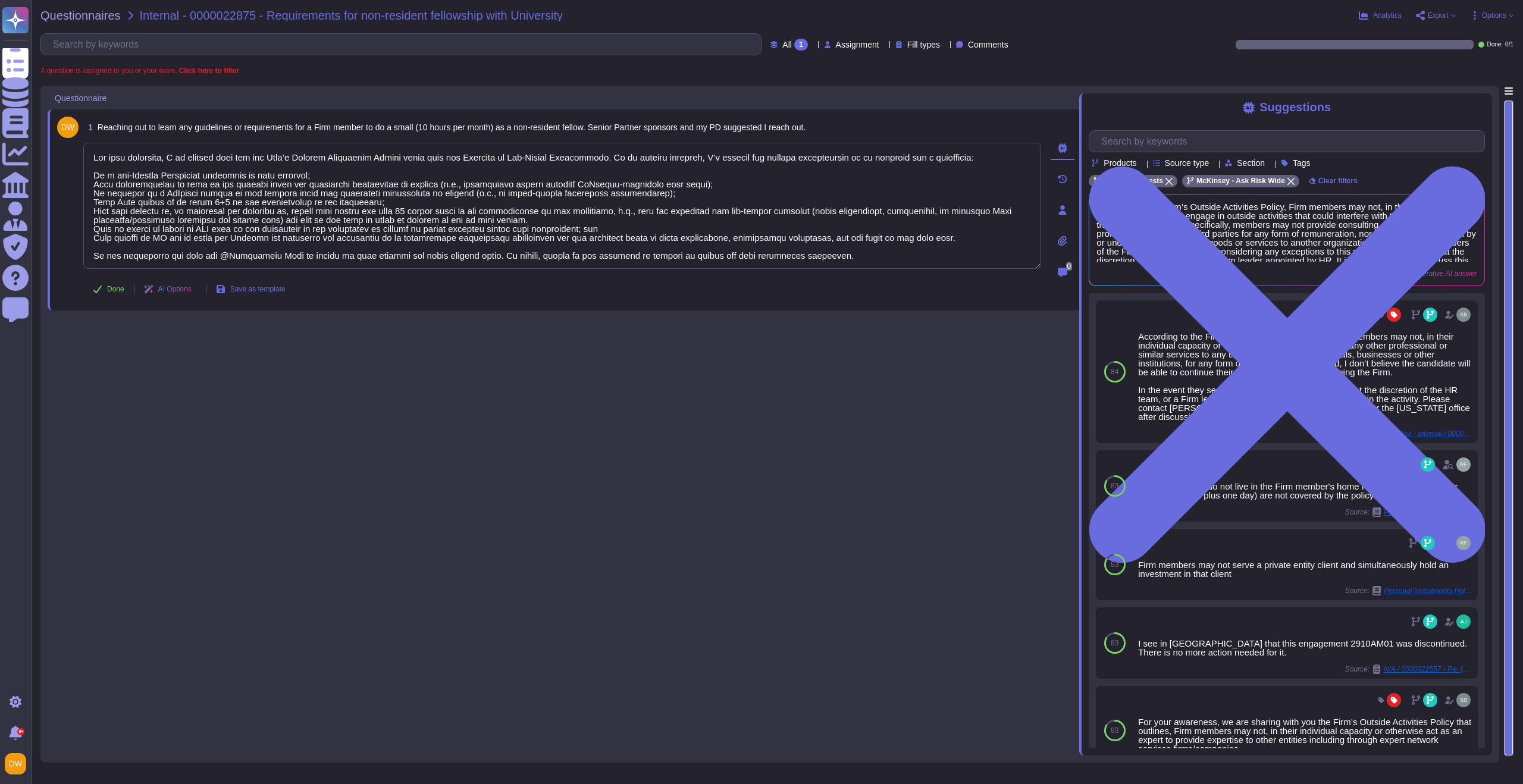
type textarea "For your awareness, I am sharing with you our Firm’s Outside Activities Policy …"
click at [328, 383] on div "1 Reaching out to learn any guidelines or requirements for a Firm member to do …" at bounding box center [563, 420] width 1031 height 669
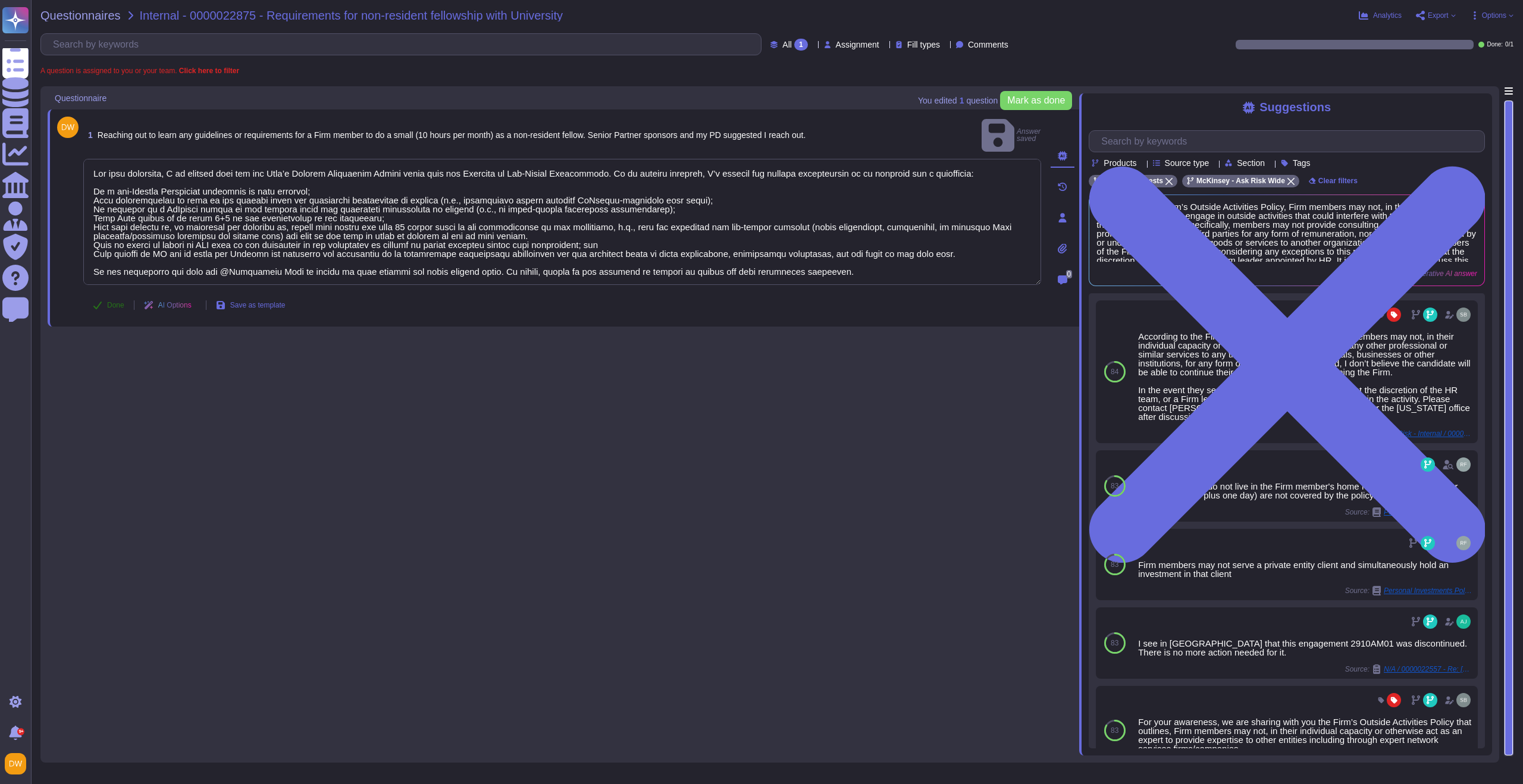
click at [112, 302] on span "Done" at bounding box center [116, 305] width 17 height 7
click at [92, 16] on span "Questionnaires" at bounding box center [80, 15] width 80 height 12
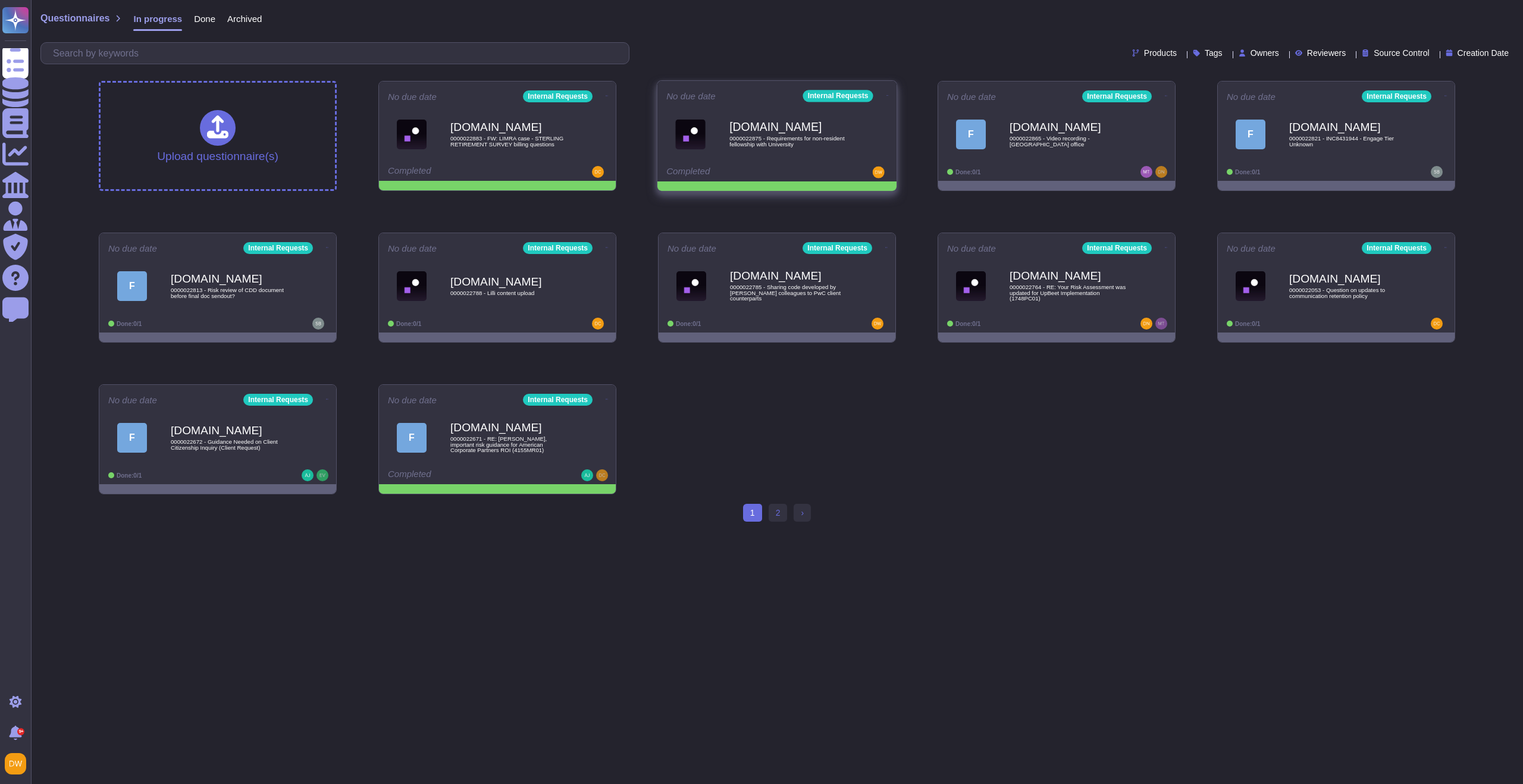
click at [887, 94] on icon at bounding box center [887, 95] width 2 height 3
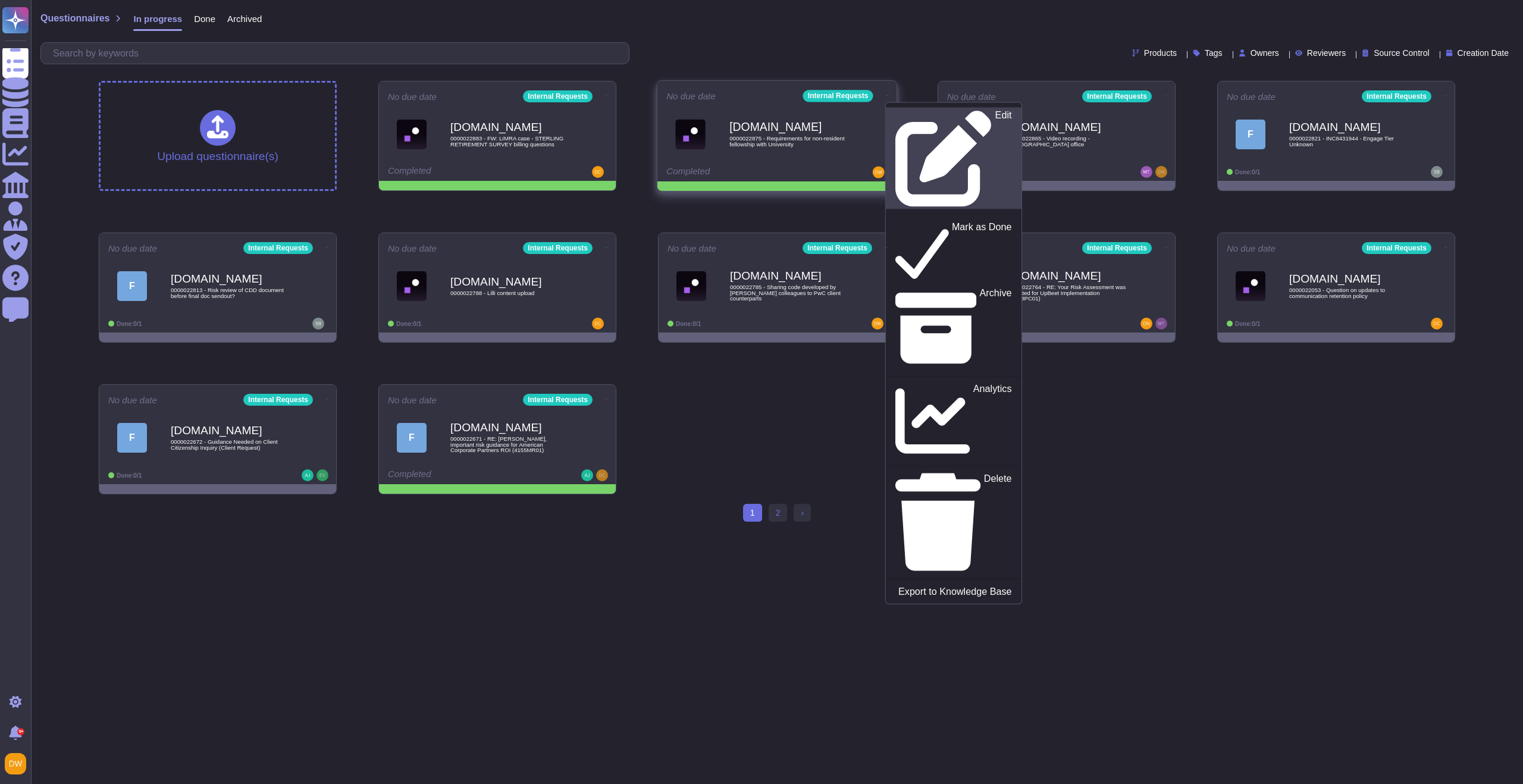
click at [896, 117] on icon at bounding box center [944, 158] width 97 height 97
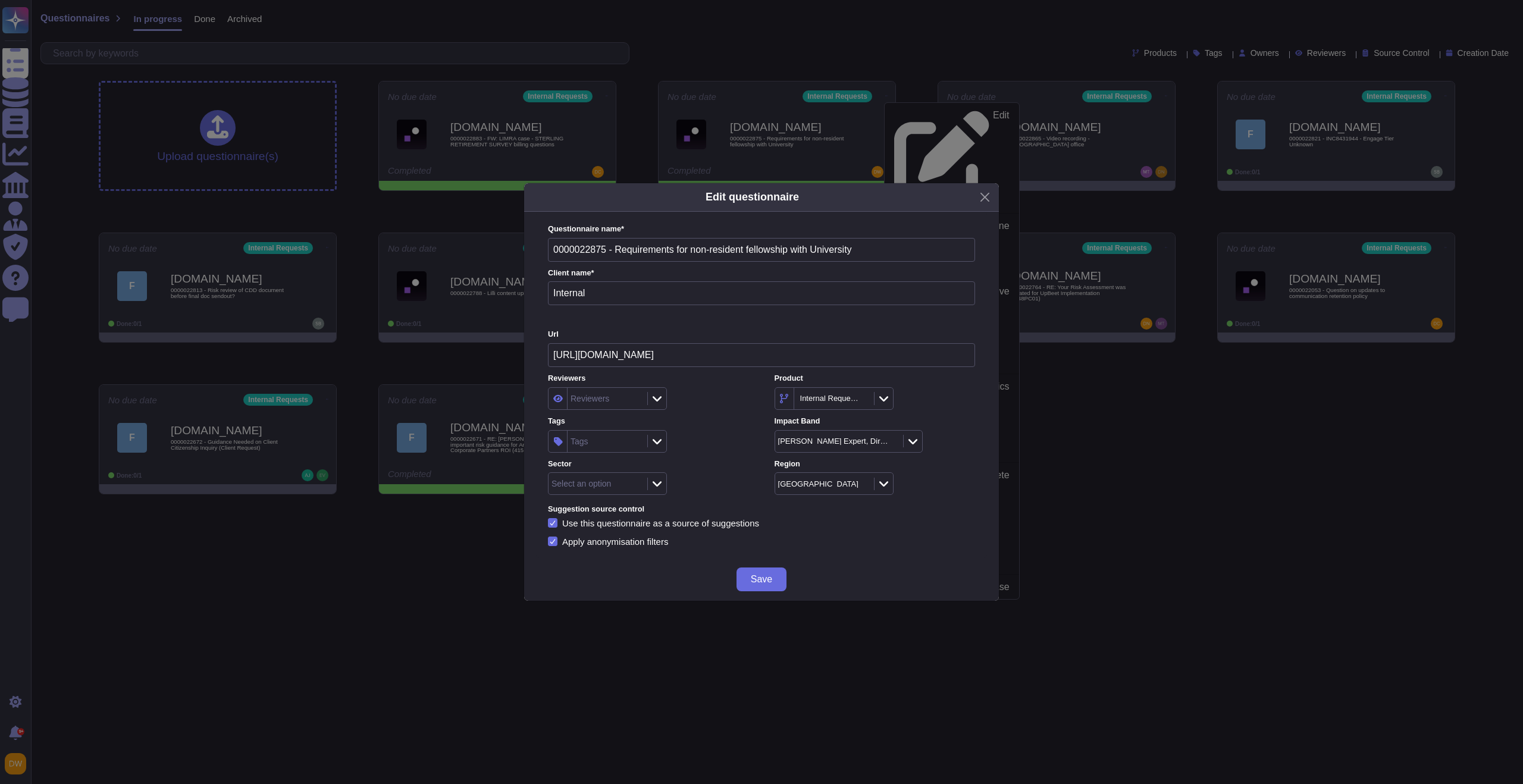
click at [657, 481] on icon at bounding box center [657, 484] width 9 height 12
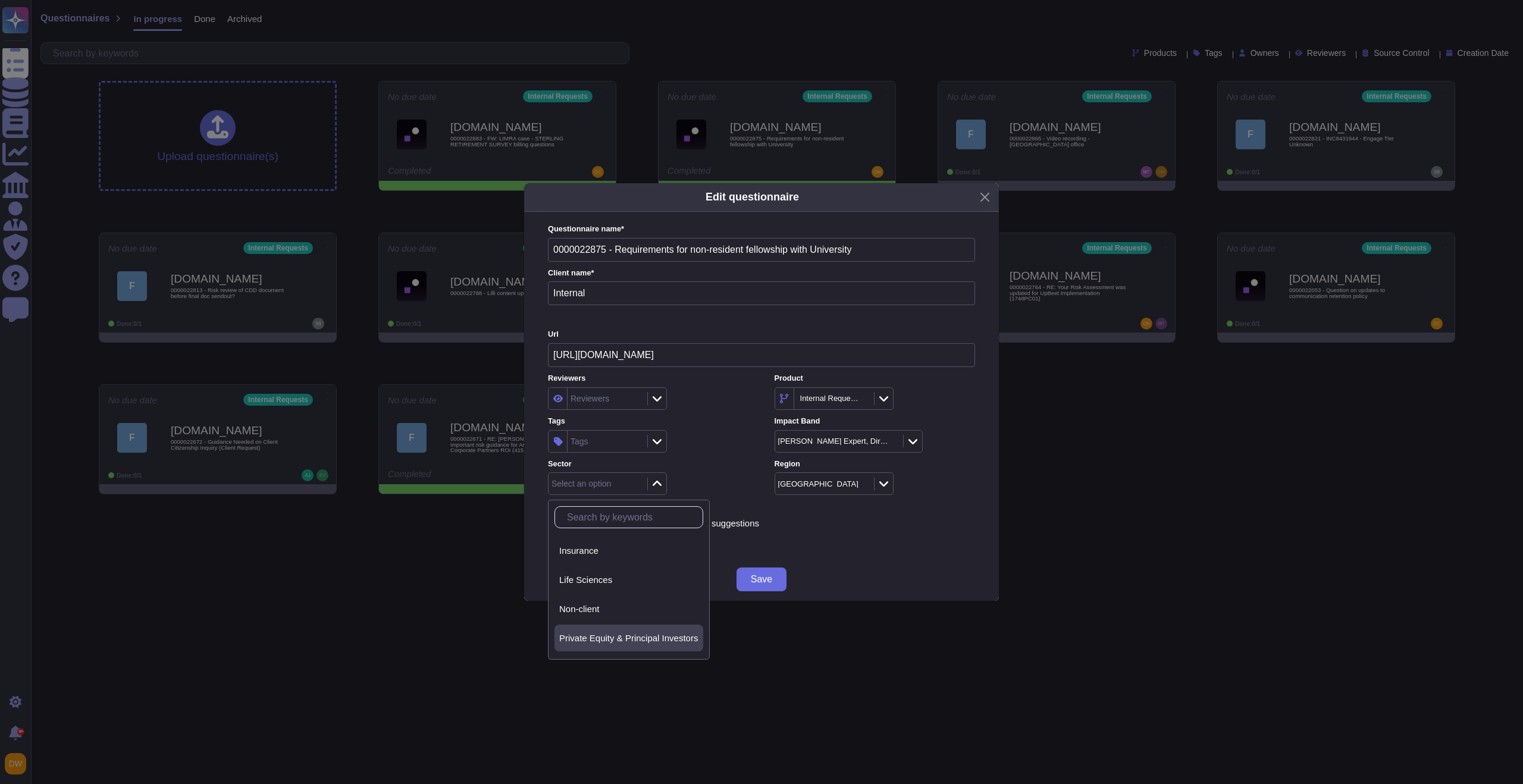
scroll to position [159, 0]
click at [626, 562] on div "Non-client" at bounding box center [629, 563] width 139 height 11
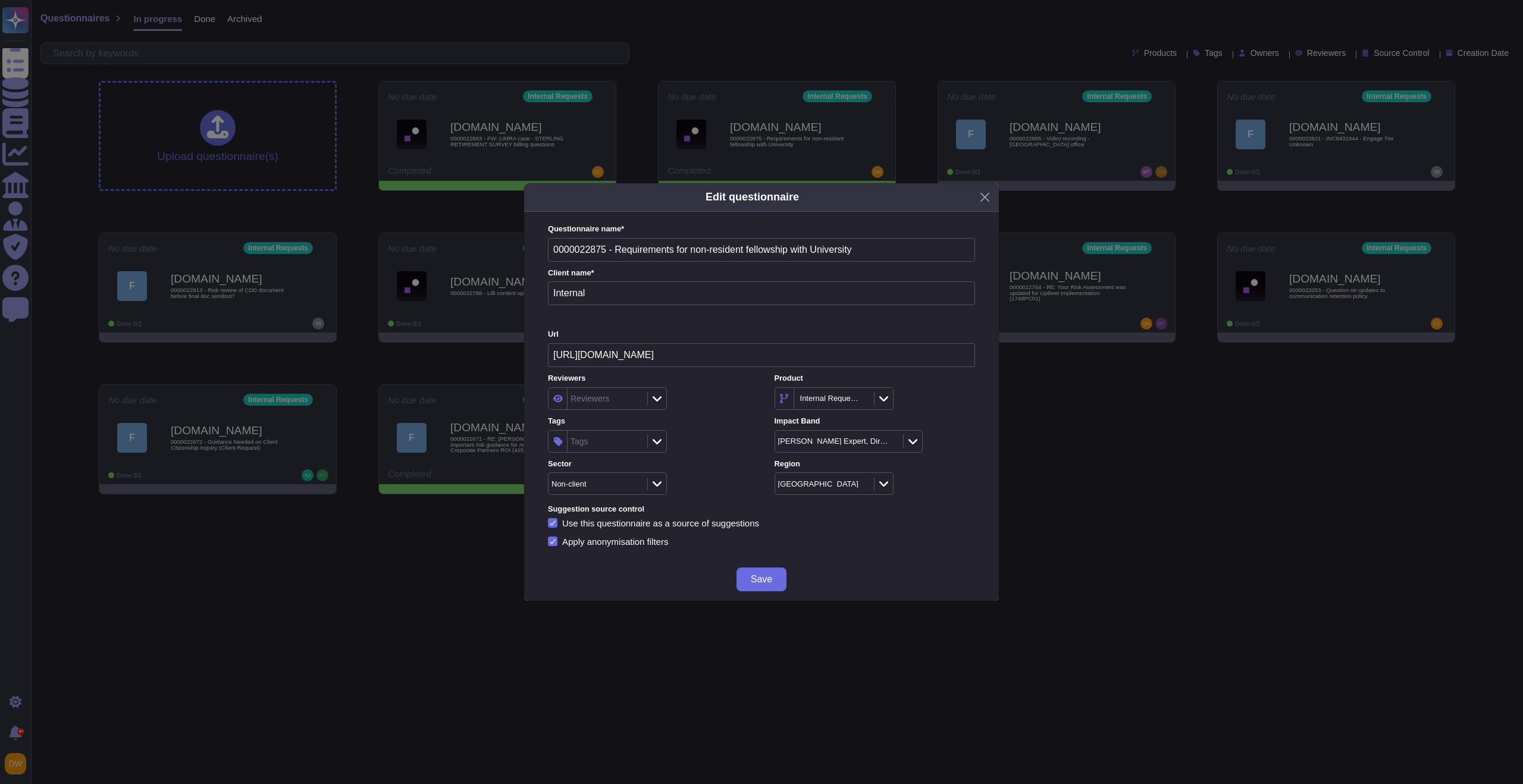
click at [658, 437] on icon at bounding box center [657, 441] width 9 height 12
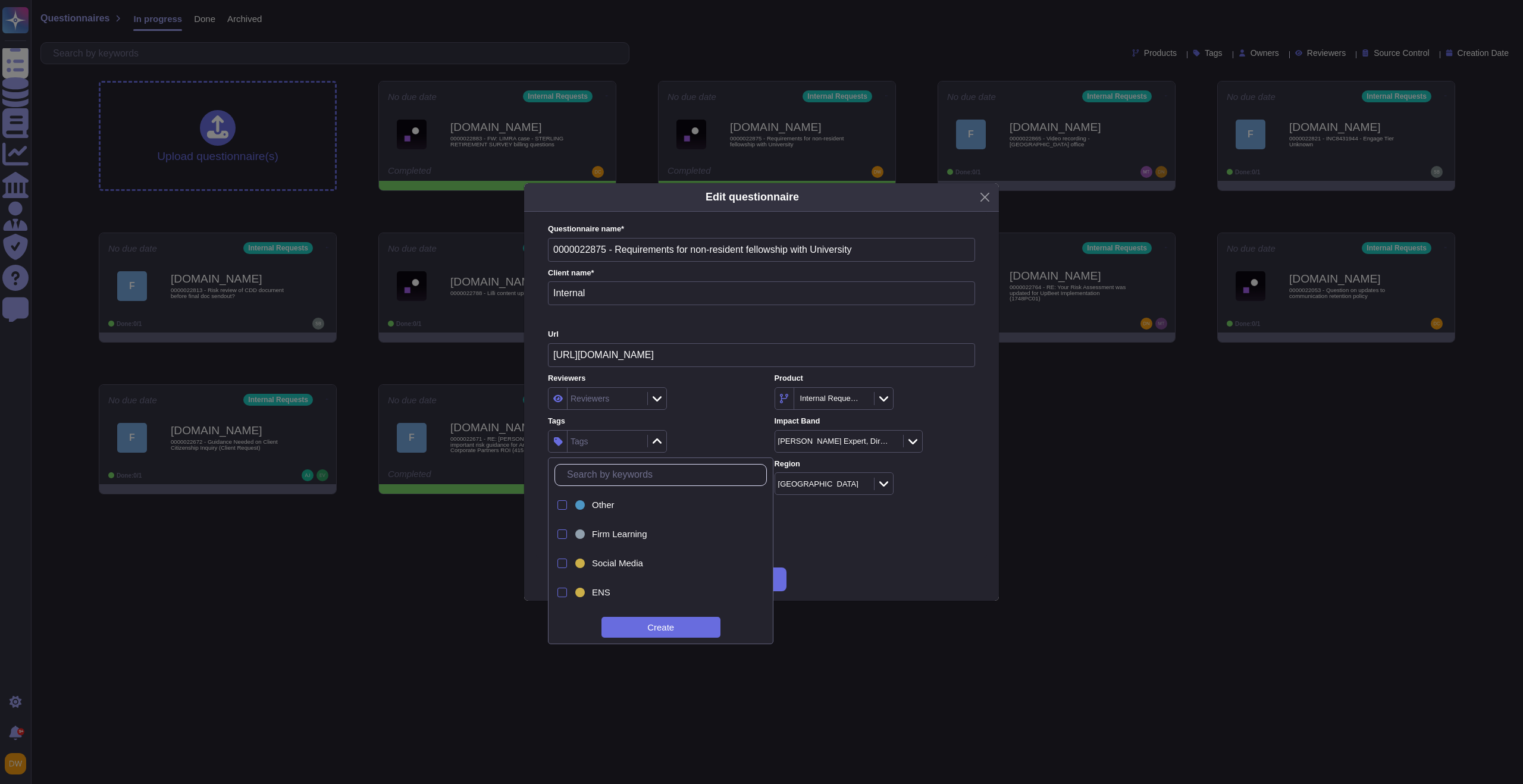
click at [678, 478] on input "text" at bounding box center [663, 474] width 205 height 21
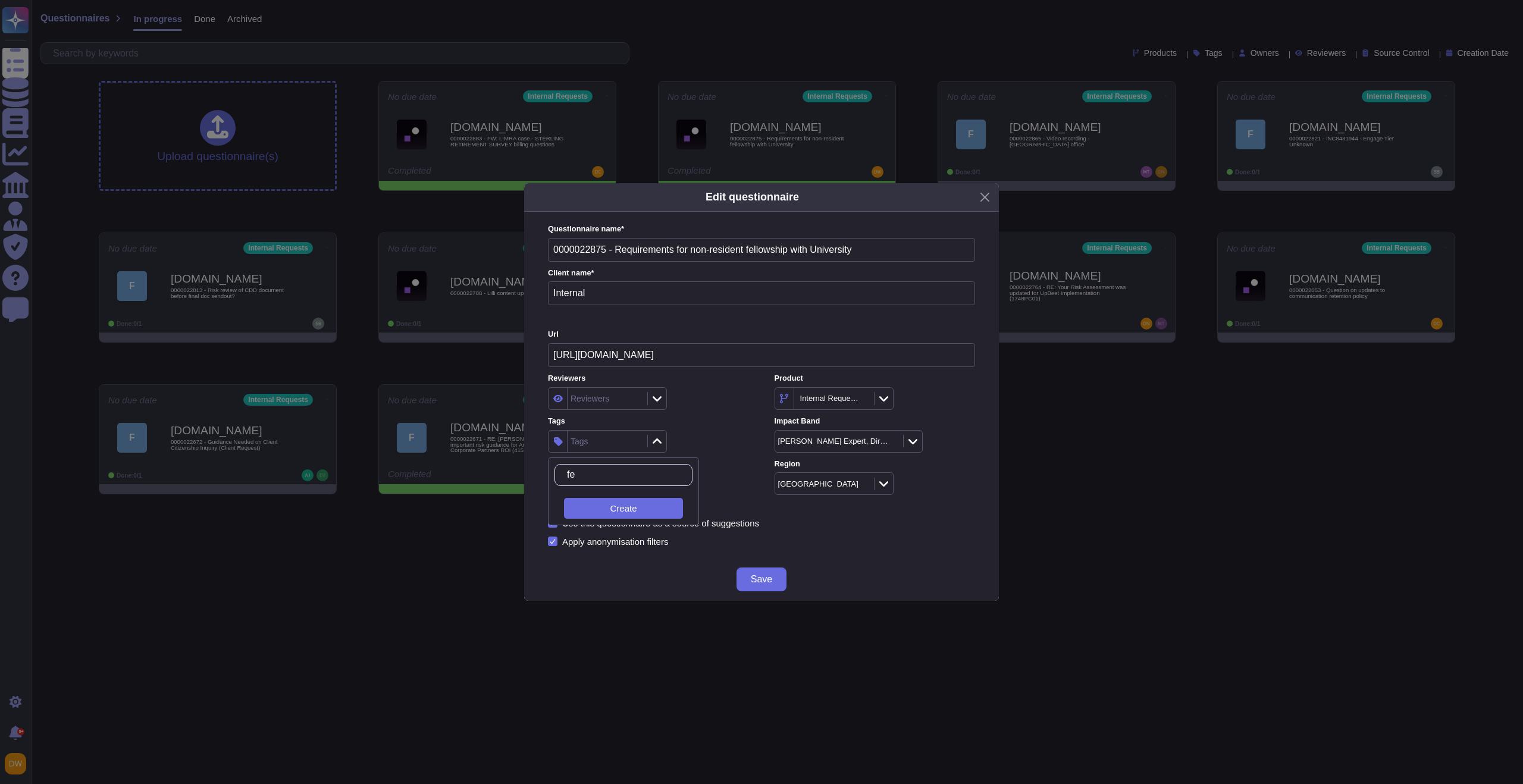
type input "f"
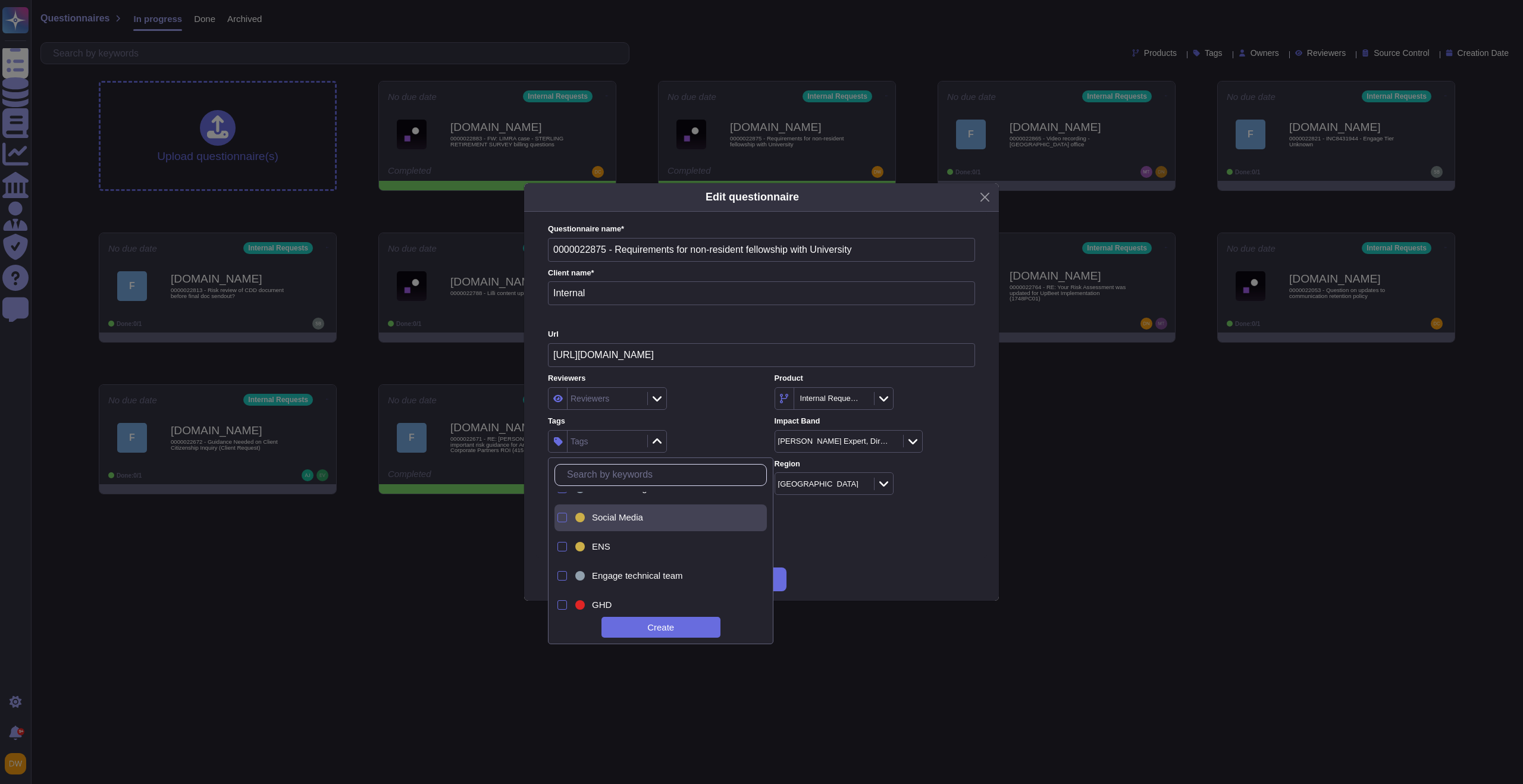
scroll to position [0, 0]
click at [680, 504] on div "Other" at bounding box center [671, 505] width 158 height 11
click at [732, 412] on div "Reviewers Reviewers Product Internal Requests Tags Other Impact Band AP, Sr. Ex…" at bounding box center [761, 434] width 427 height 122
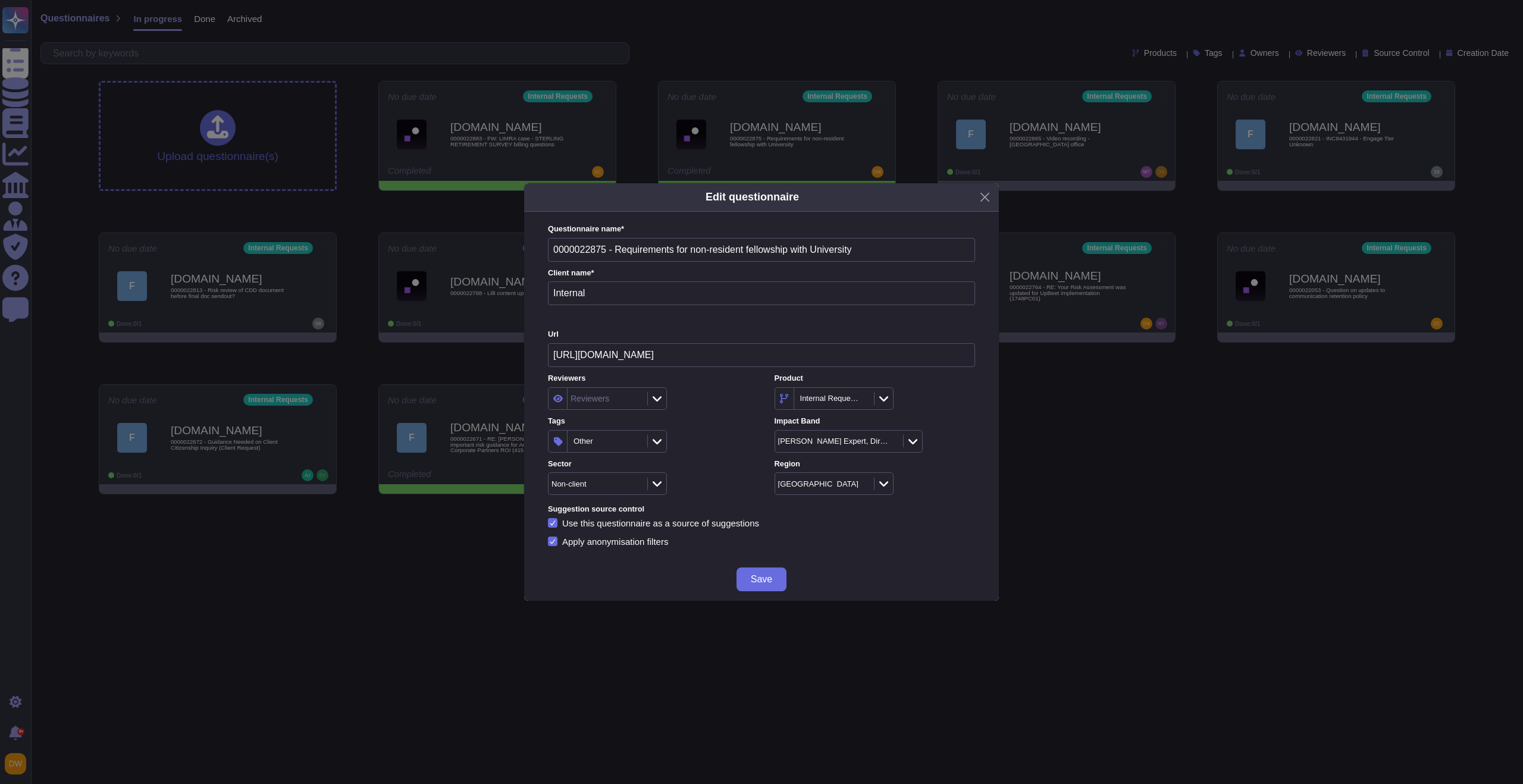
click at [757, 585] on button "Save" at bounding box center [762, 579] width 50 height 24
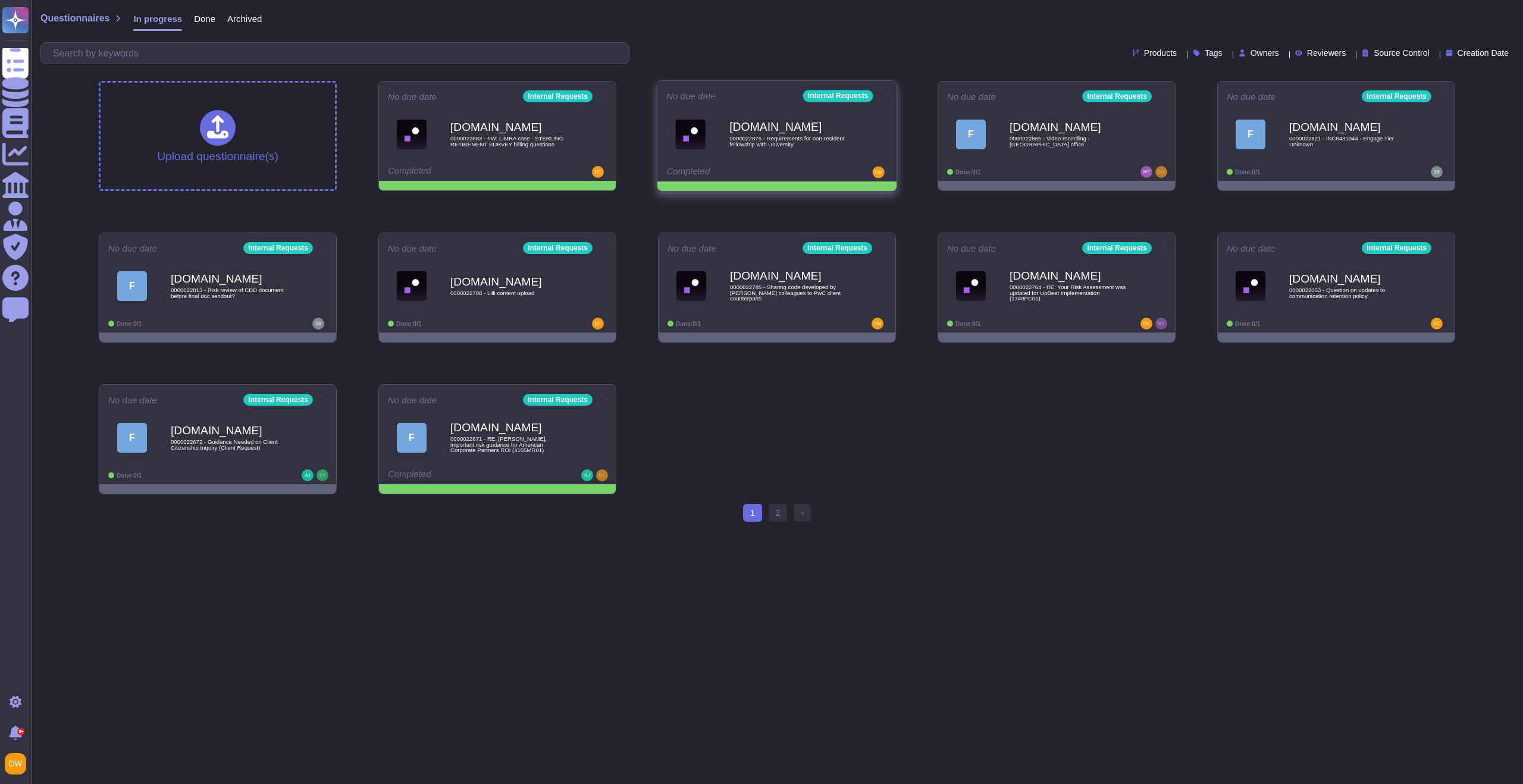
click at [887, 95] on icon at bounding box center [887, 95] width 2 height 1
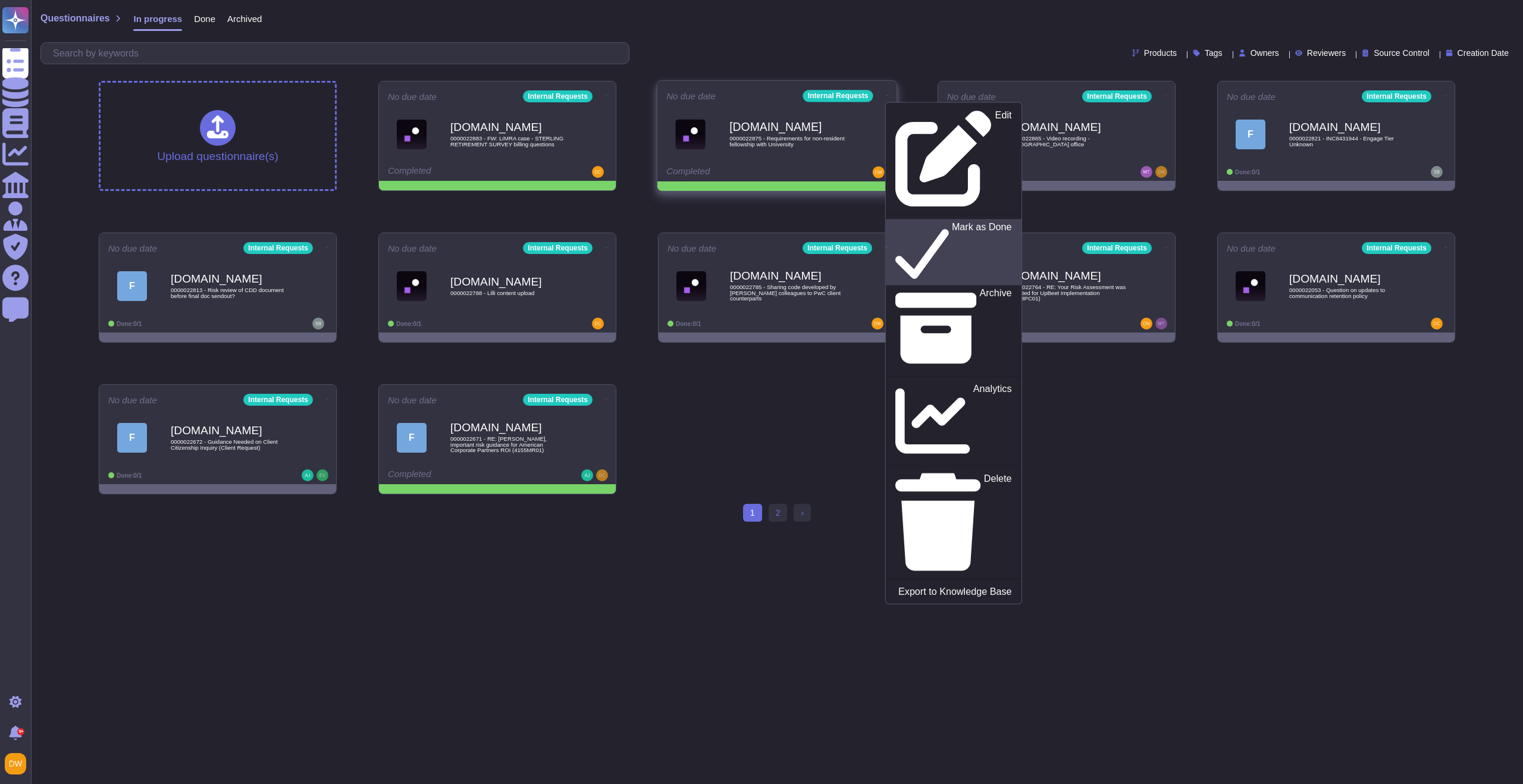
click at [908, 219] on link "Mark as Done" at bounding box center [953, 251] width 136 height 66
